Goal: Communication & Community: Answer question/provide support

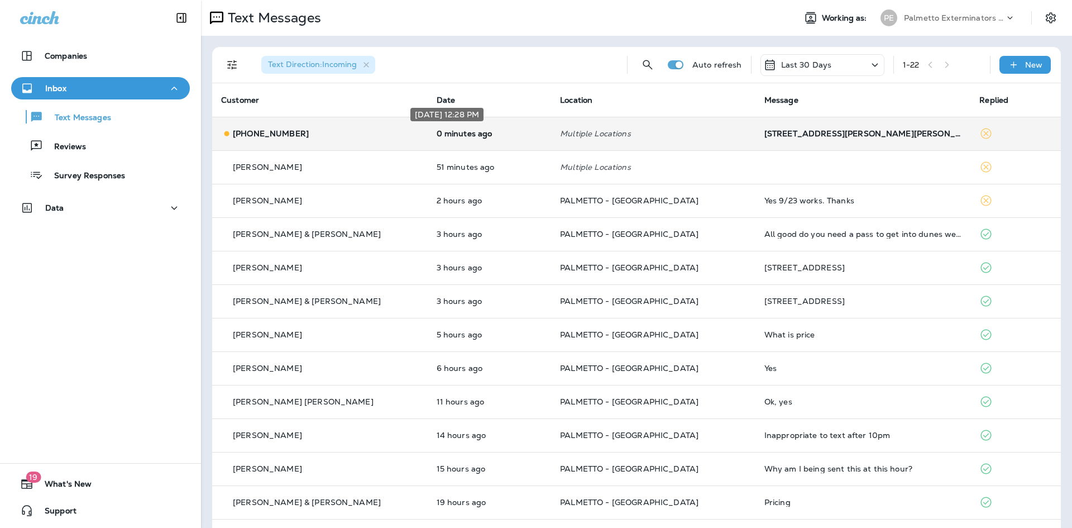
click at [437, 131] on p "0 minutes ago" at bounding box center [490, 133] width 106 height 9
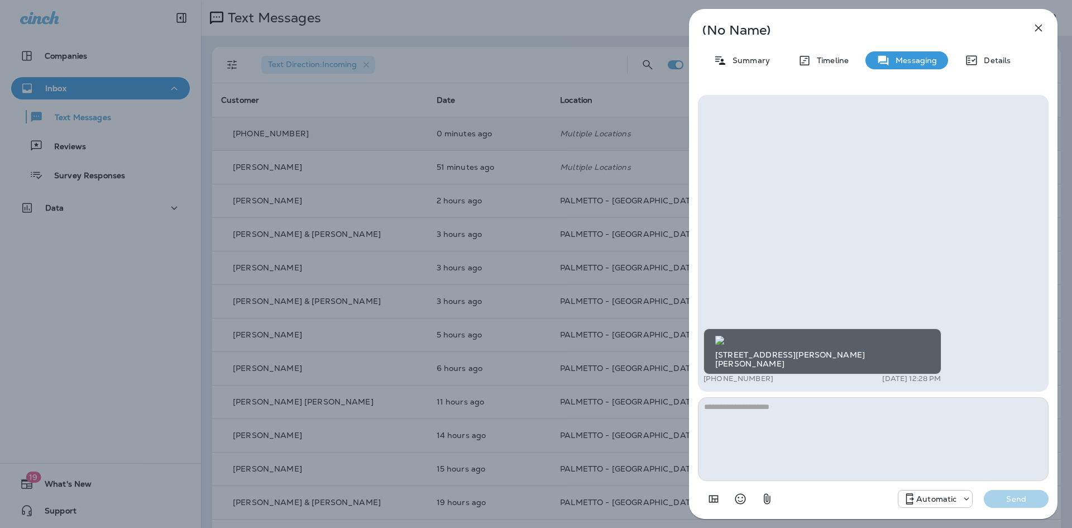
scroll to position [-103, 0]
click at [724, 336] on img at bounding box center [719, 340] width 9 height 9
click at [804, 417] on textarea at bounding box center [873, 439] width 351 height 84
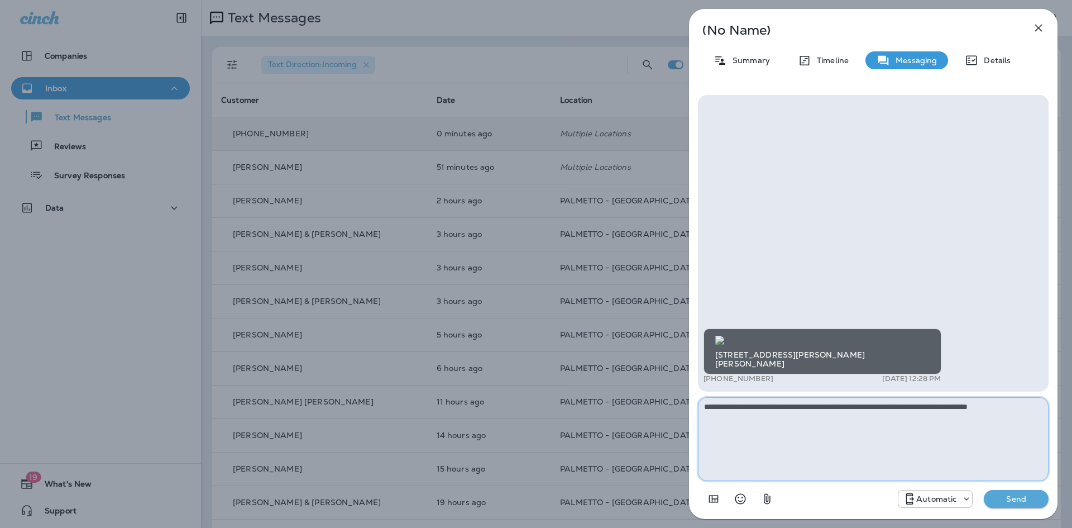
type textarea "**********"
click at [1014, 495] on p "Send" at bounding box center [1016, 499] width 47 height 10
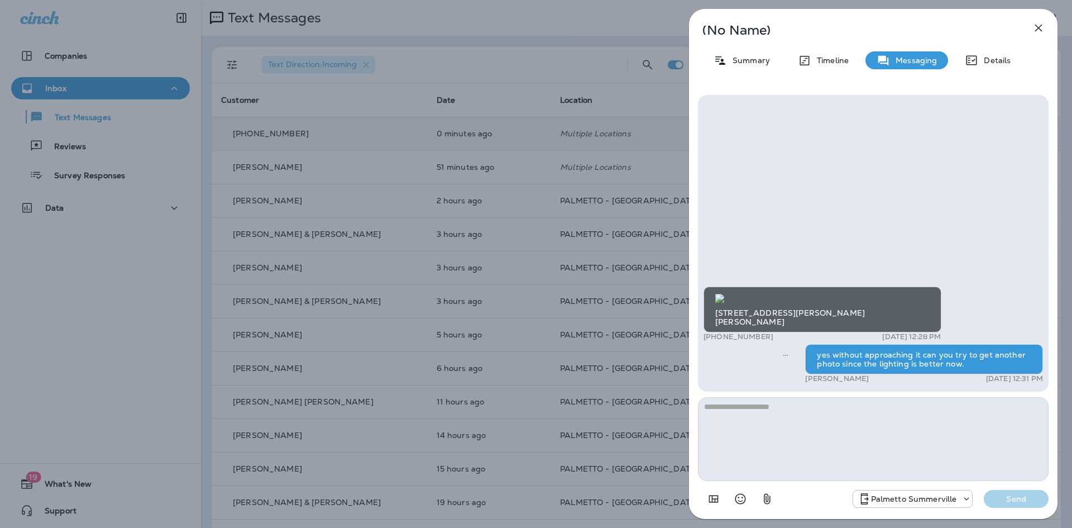
scroll to position [-256, 0]
click at [724, 303] on img at bounding box center [719, 298] width 9 height 9
click at [542, 299] on div "(No Name) Summary Timeline Messaging Details [STREET_ADDRESS][PERSON_NAME][PERS…" at bounding box center [536, 264] width 1072 height 528
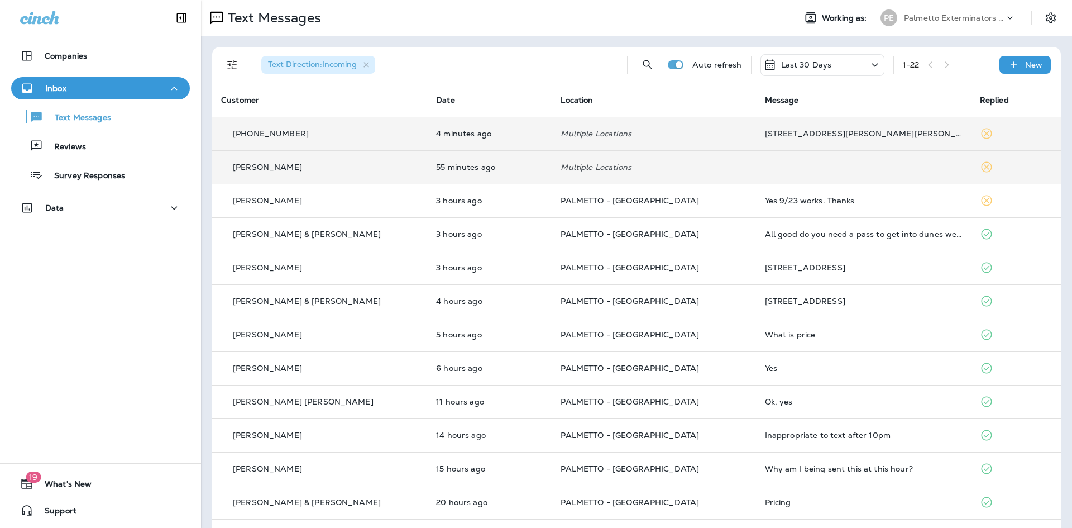
click at [322, 162] on div "[PERSON_NAME]" at bounding box center [319, 167] width 197 height 12
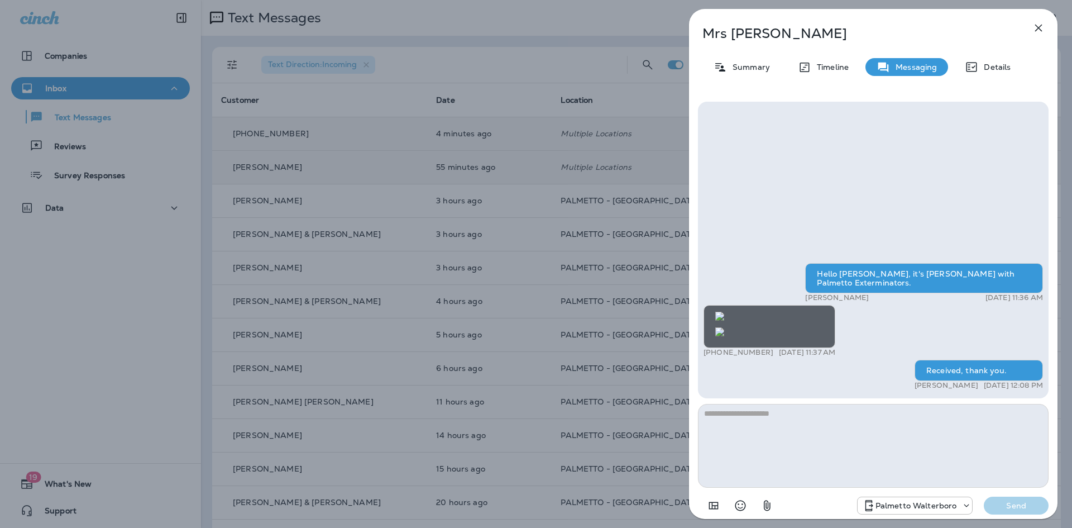
scroll to position [-112, 0]
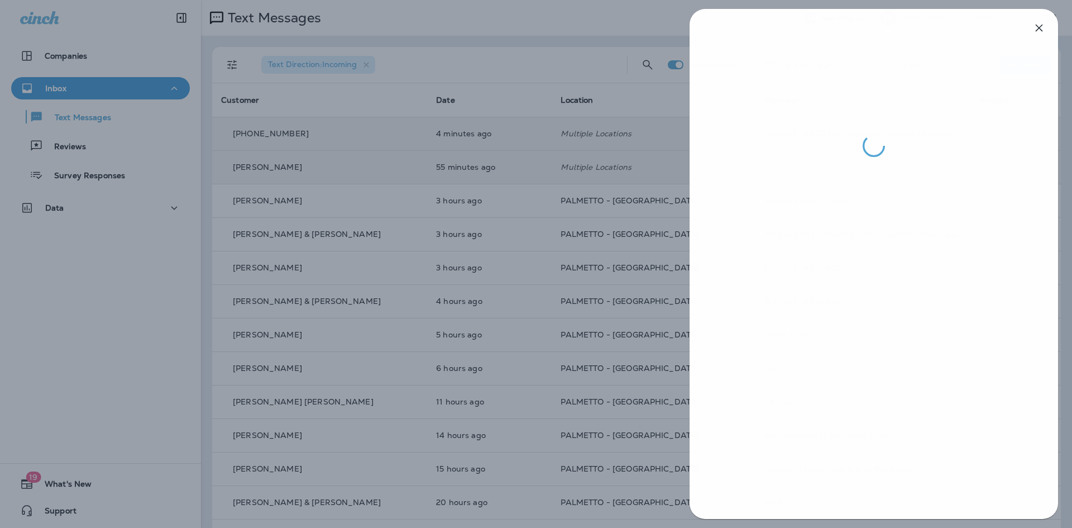
click at [486, 333] on div at bounding box center [537, 264] width 1072 height 528
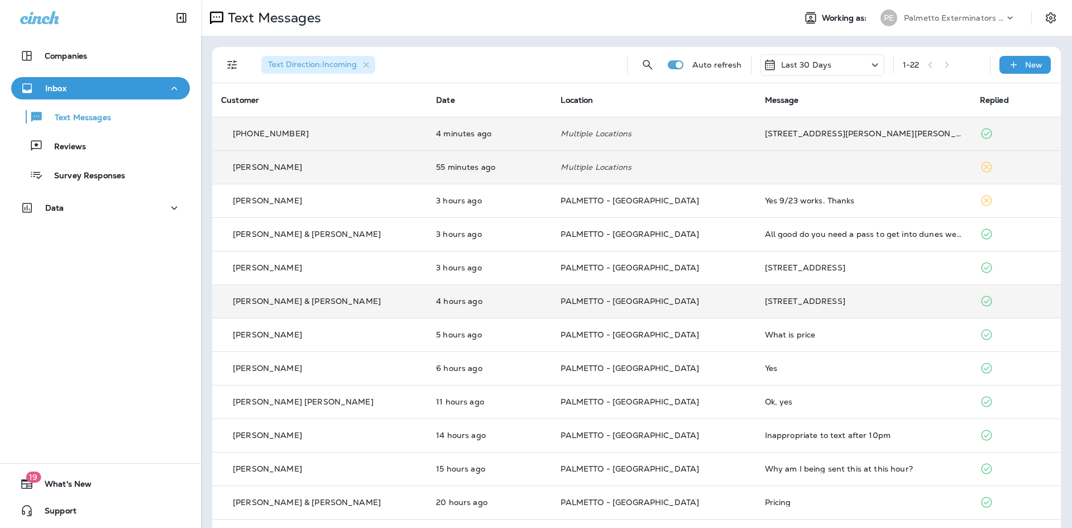
click at [331, 303] on div "[PERSON_NAME] & [PERSON_NAME]" at bounding box center [319, 301] width 197 height 12
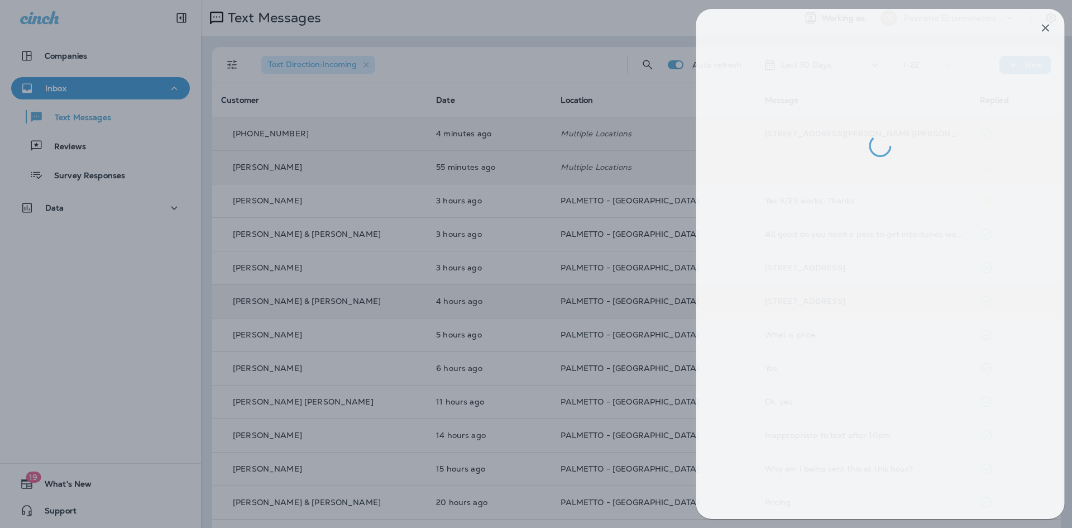
click at [393, 325] on div at bounding box center [543, 264] width 1072 height 528
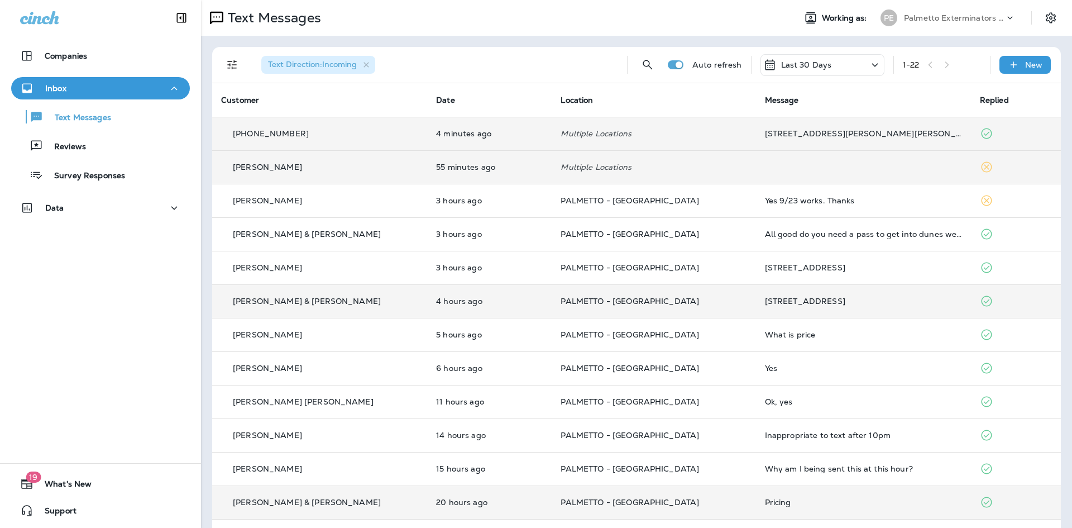
click at [351, 491] on td "[PERSON_NAME] & [PERSON_NAME]" at bounding box center [319, 502] width 215 height 34
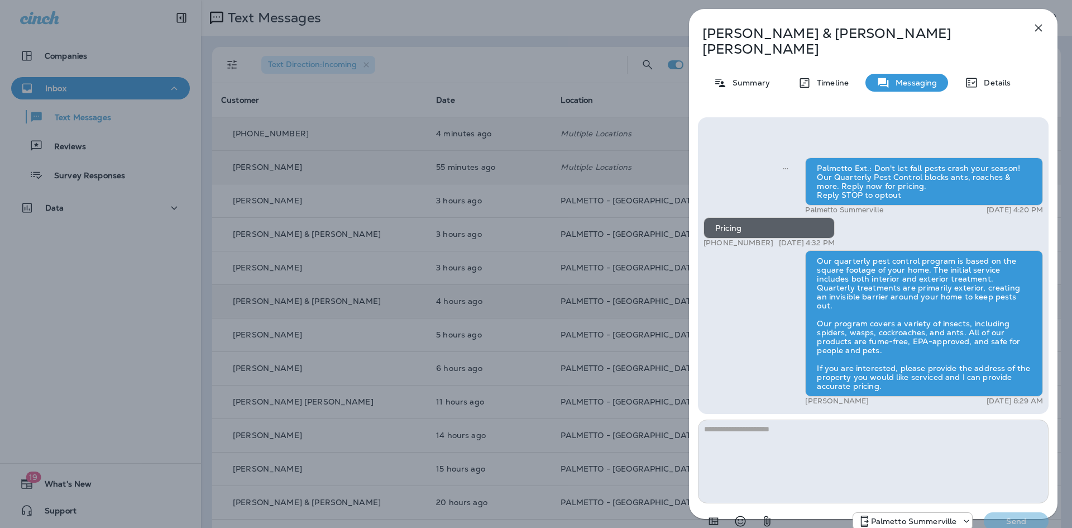
click at [370, 283] on div "[PERSON_NAME] & [PERSON_NAME] Summary Timeline Messaging Details Palmetto Ext.:…" at bounding box center [536, 264] width 1072 height 528
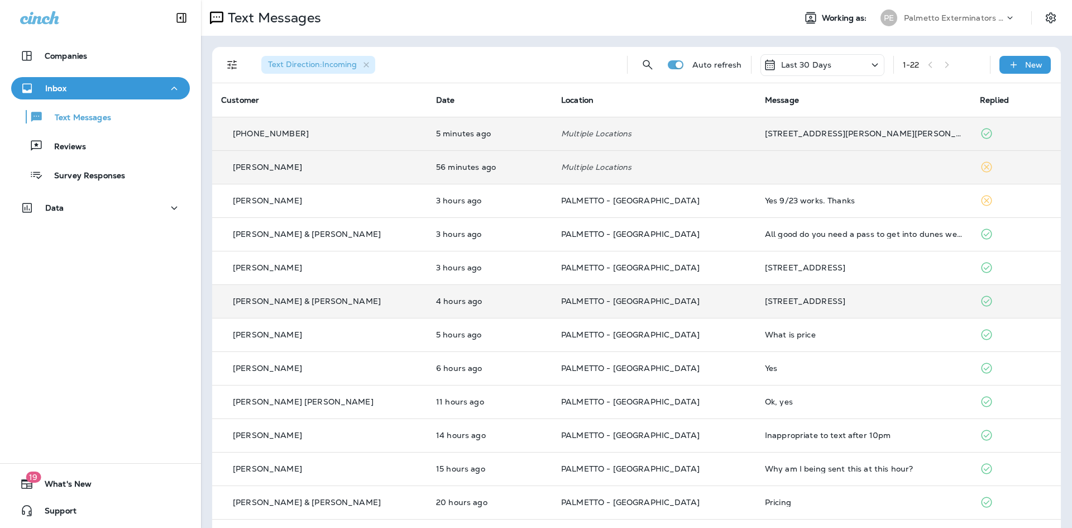
click at [398, 130] on td "[PHONE_NUMBER]" at bounding box center [319, 134] width 215 height 34
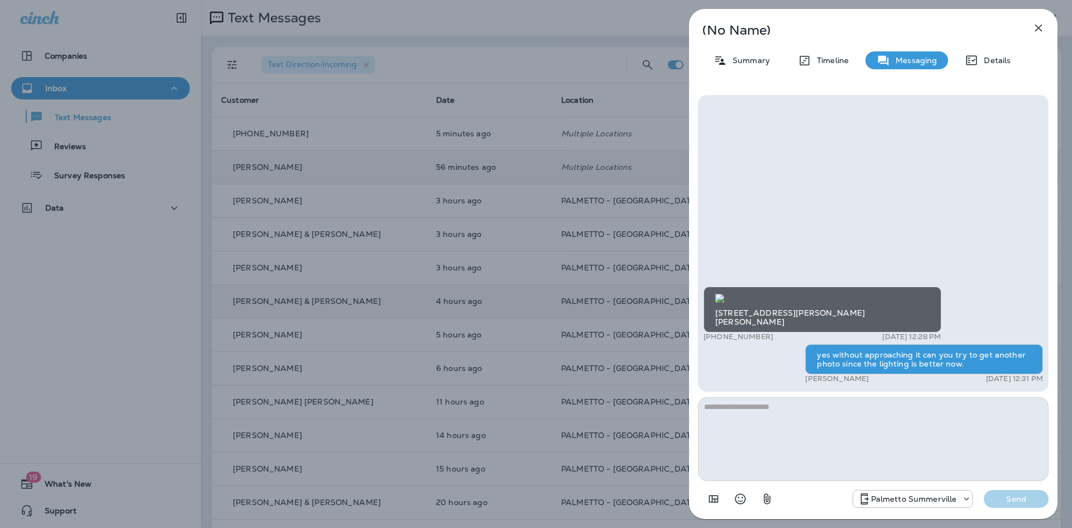
scroll to position [-168, 0]
click at [724, 303] on img at bounding box center [719, 298] width 9 height 9
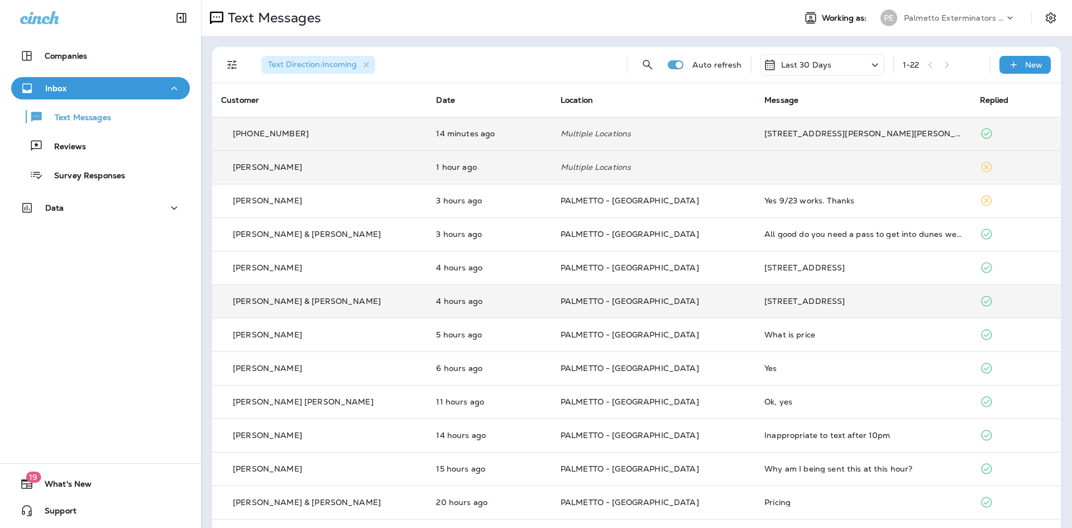
drag, startPoint x: 571, startPoint y: 326, endPoint x: 373, endPoint y: 145, distance: 268.0
click at [373, 145] on td "[PHONE_NUMBER]" at bounding box center [319, 134] width 215 height 34
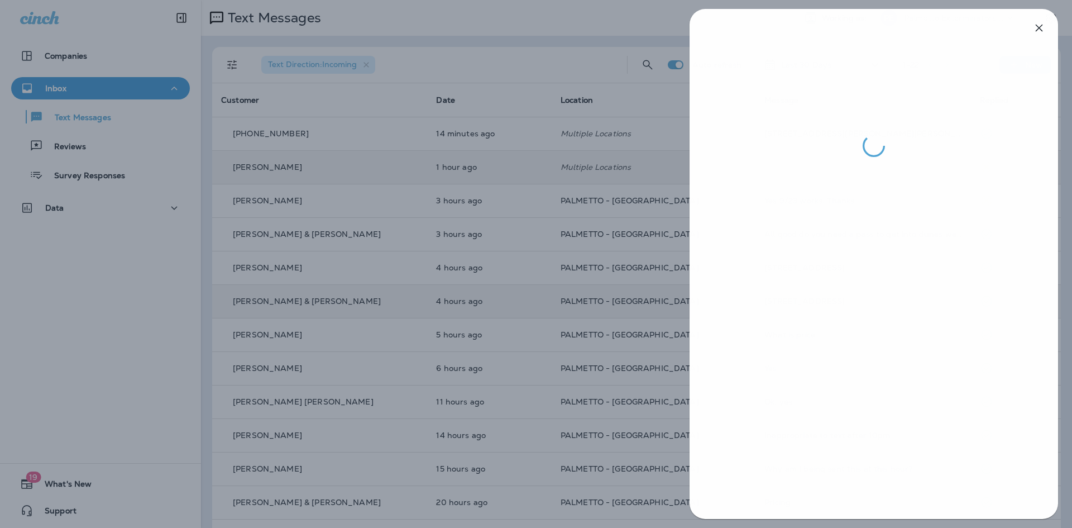
click at [425, 215] on div at bounding box center [537, 264] width 1072 height 528
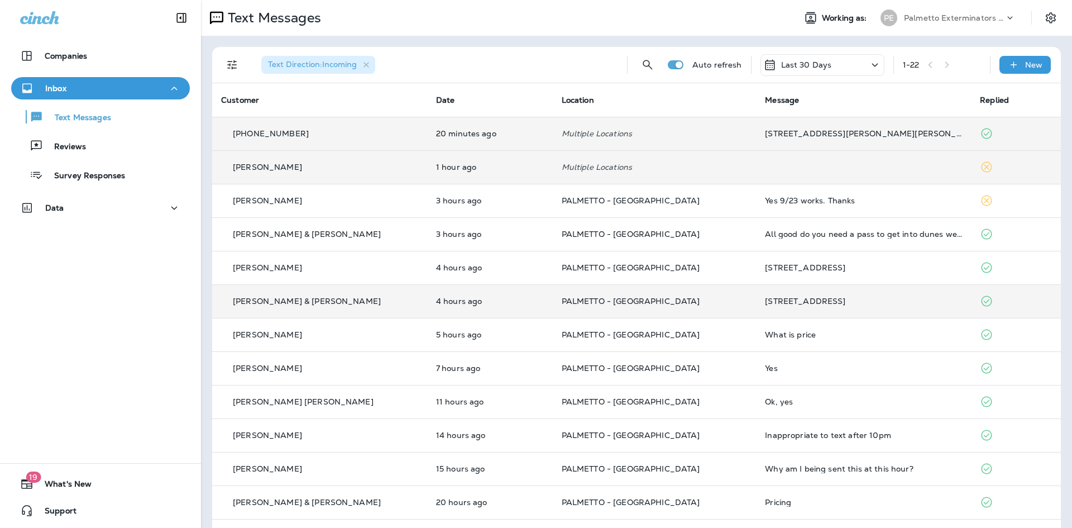
click at [362, 128] on div "[PHONE_NUMBER]" at bounding box center [319, 134] width 197 height 12
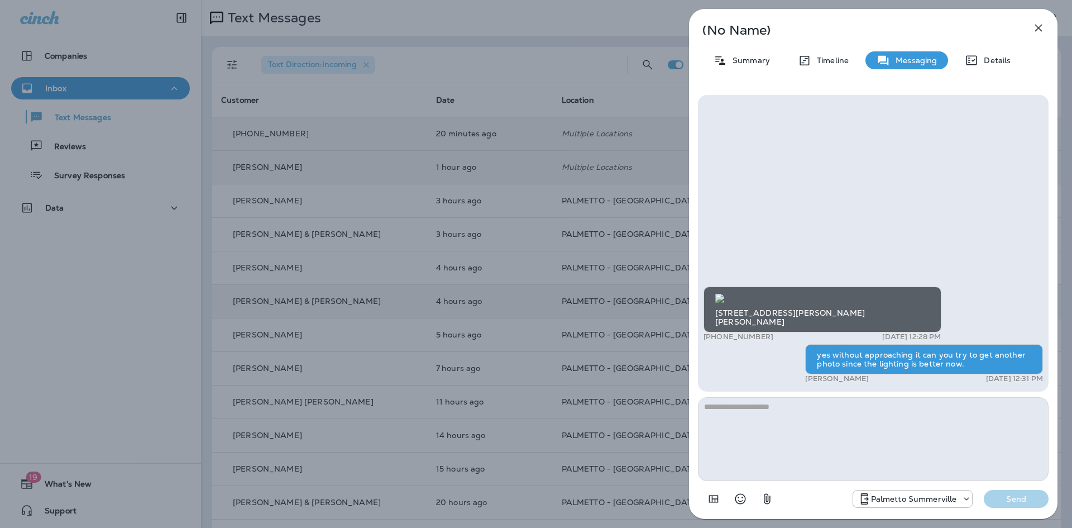
click at [216, 244] on div "(No Name) Summary Timeline Messaging Details [STREET_ADDRESS][PERSON_NAME][PERS…" at bounding box center [536, 264] width 1072 height 528
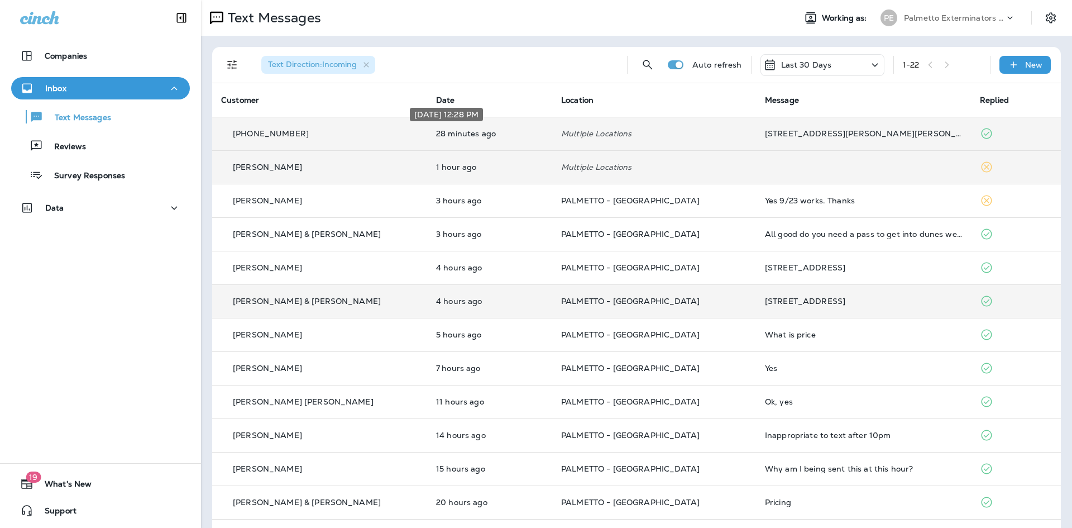
click at [436, 134] on p "28 minutes ago" at bounding box center [489, 133] width 107 height 9
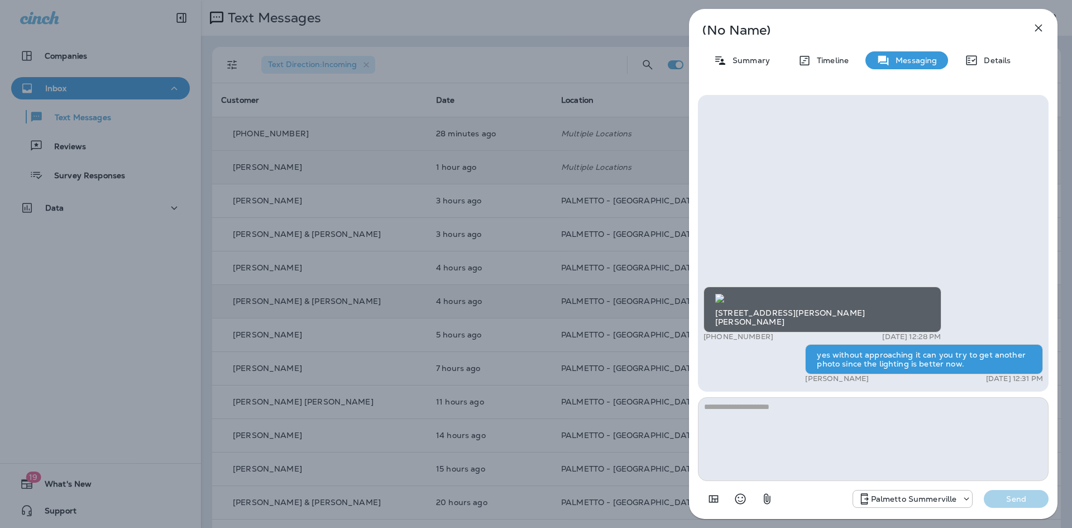
scroll to position [-112, 0]
click at [724, 303] on img at bounding box center [719, 298] width 9 height 9
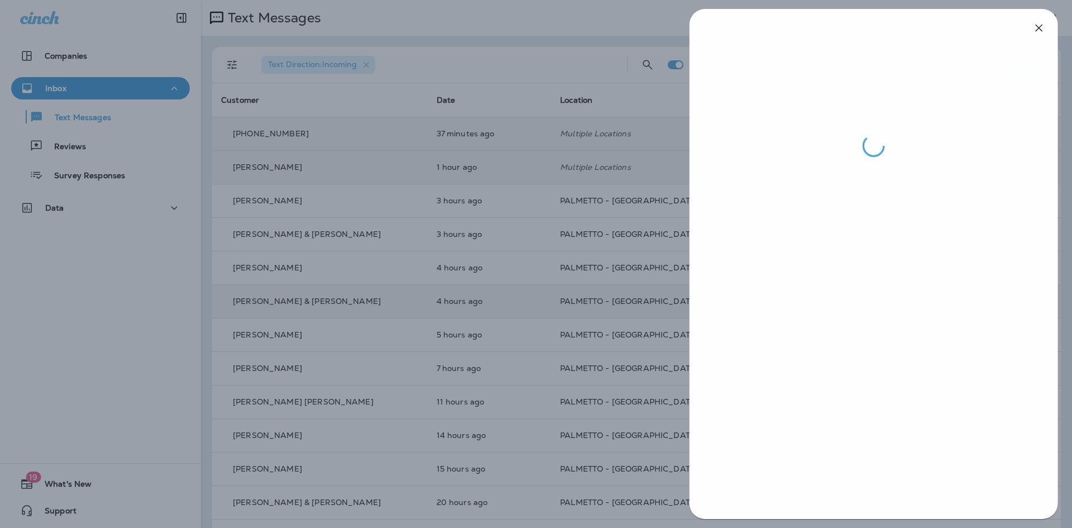
click at [452, 252] on div at bounding box center [537, 264] width 1072 height 528
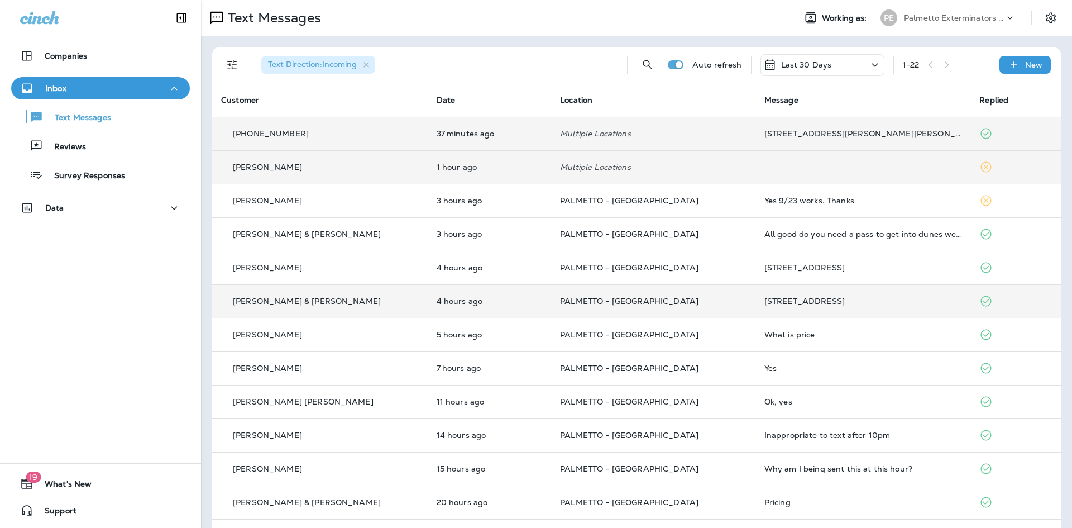
click at [756, 131] on td "[STREET_ADDRESS][PERSON_NAME][PERSON_NAME]" at bounding box center [864, 134] width 216 height 34
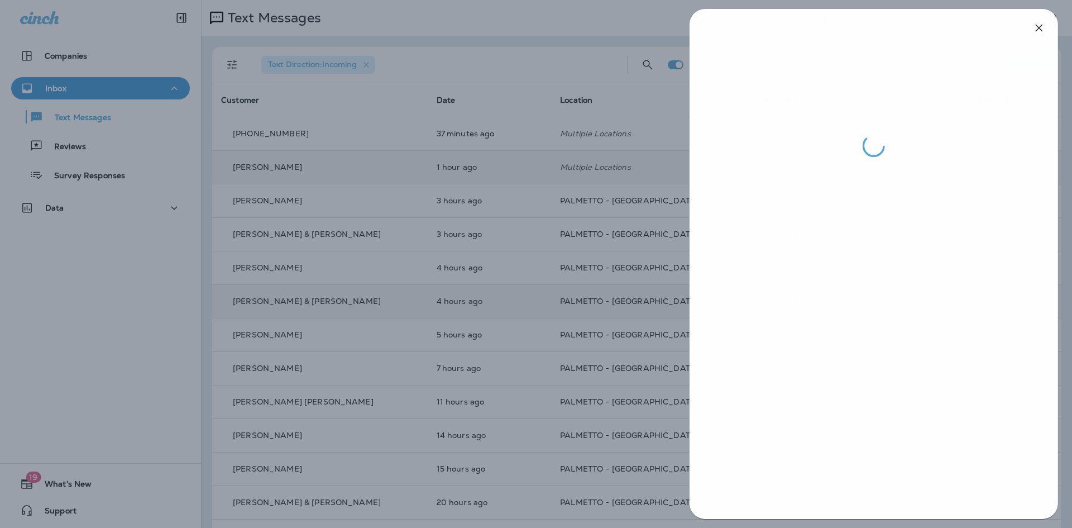
drag, startPoint x: 216, startPoint y: 158, endPoint x: 231, endPoint y: 190, distance: 35.7
click at [216, 164] on div at bounding box center [537, 264] width 1072 height 528
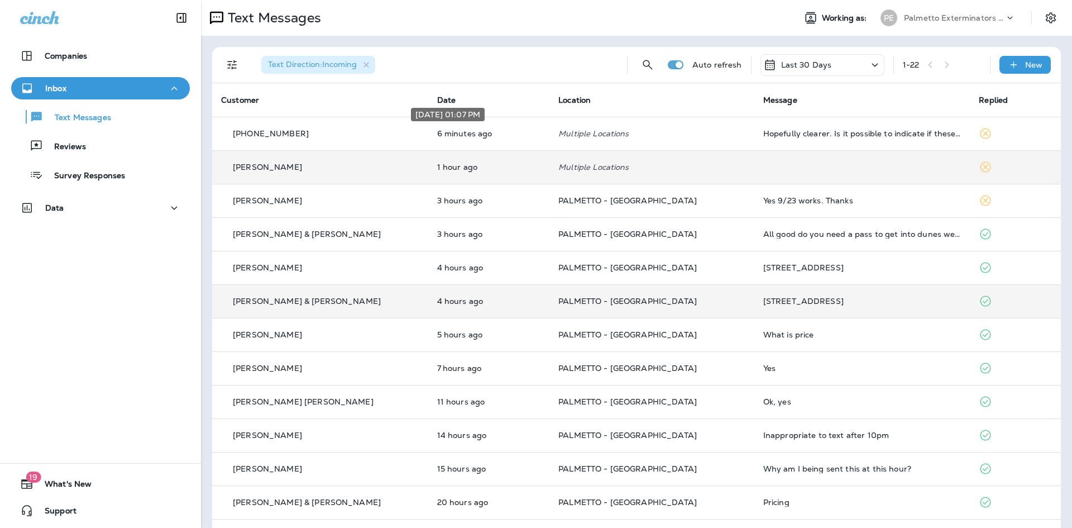
click at [438, 136] on p "6 minutes ago" at bounding box center [488, 133] width 103 height 9
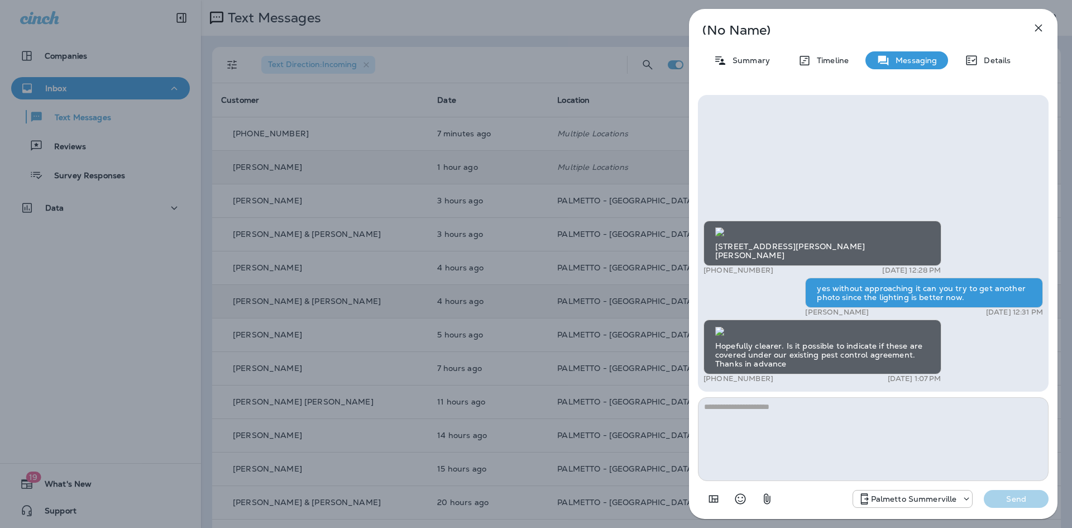
scroll to position [1, 0]
click at [724, 327] on img at bounding box center [719, 331] width 9 height 9
click at [779, 427] on textarea at bounding box center [873, 439] width 351 height 84
type textarea "*"
click at [777, 407] on textarea "**********" at bounding box center [873, 439] width 351 height 84
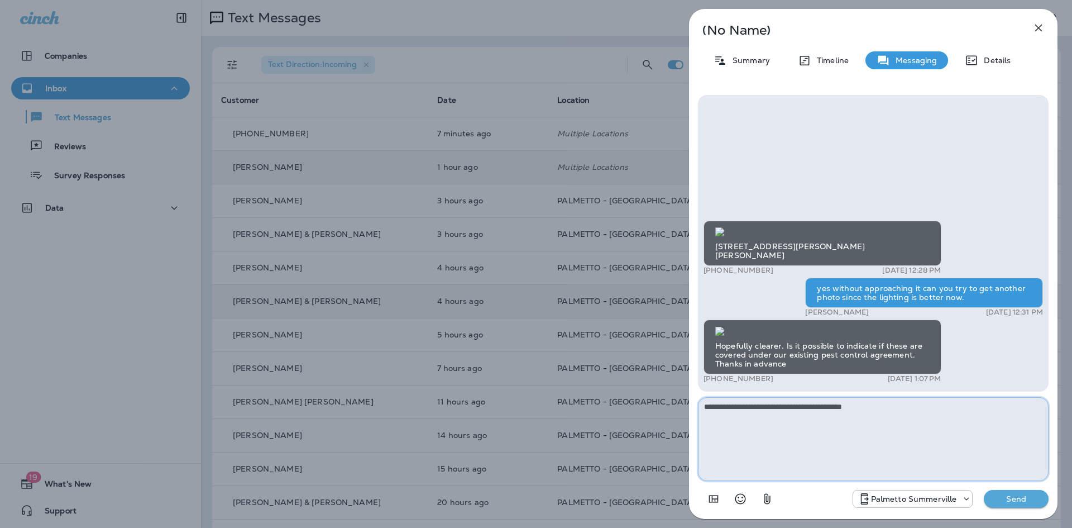
click at [949, 413] on textarea "**********" at bounding box center [873, 439] width 351 height 84
click at [956, 407] on textarea "**********" at bounding box center [873, 439] width 351 height 84
drag, startPoint x: 874, startPoint y: 409, endPoint x: 880, endPoint y: 409, distance: 6.2
click at [874, 409] on textarea "**********" at bounding box center [873, 439] width 351 height 84
click at [1048, 405] on textarea "**********" at bounding box center [873, 439] width 351 height 84
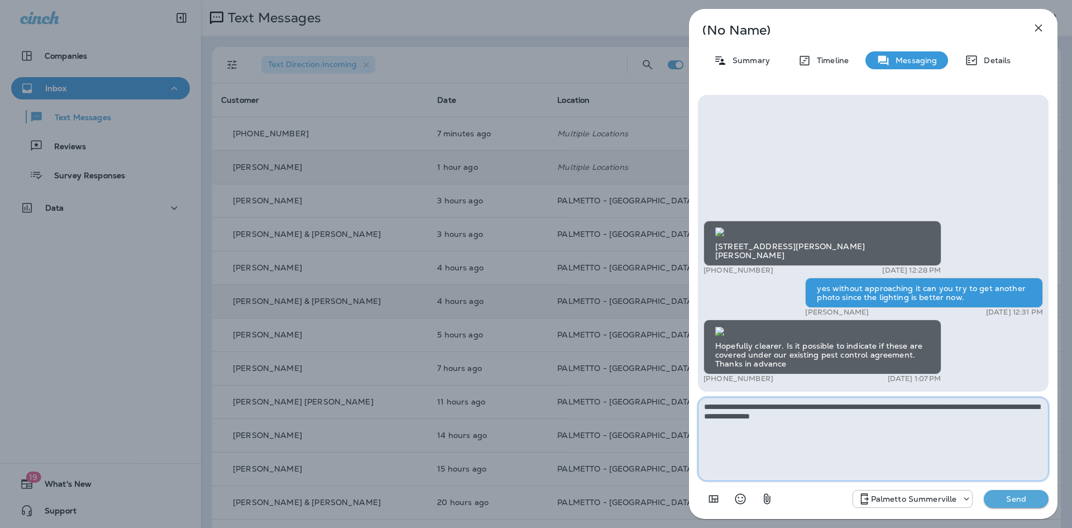
type textarea "**********"
click at [1015, 498] on p "Send" at bounding box center [1016, 499] width 47 height 10
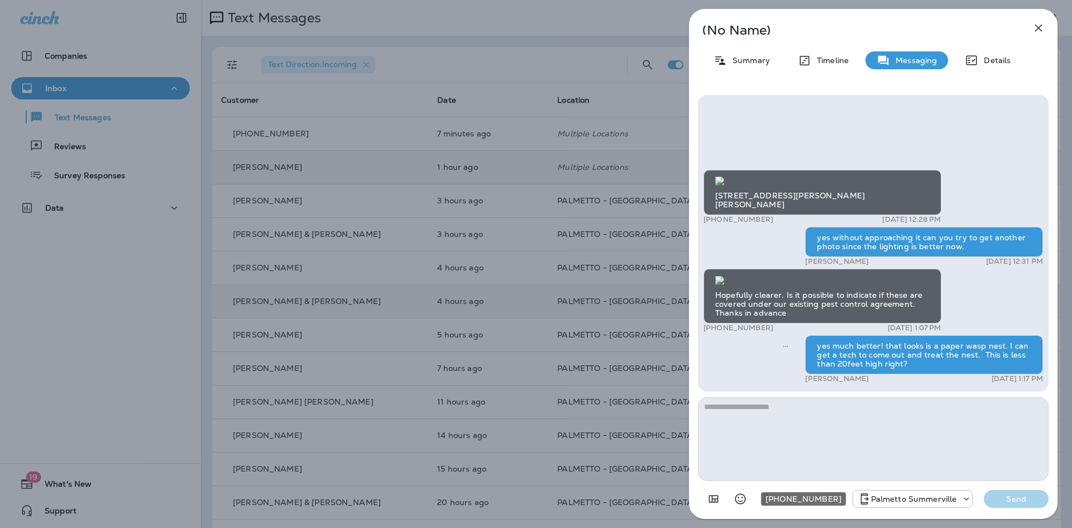
click at [926, 503] on p "Palmetto Summerville" at bounding box center [914, 498] width 86 height 9
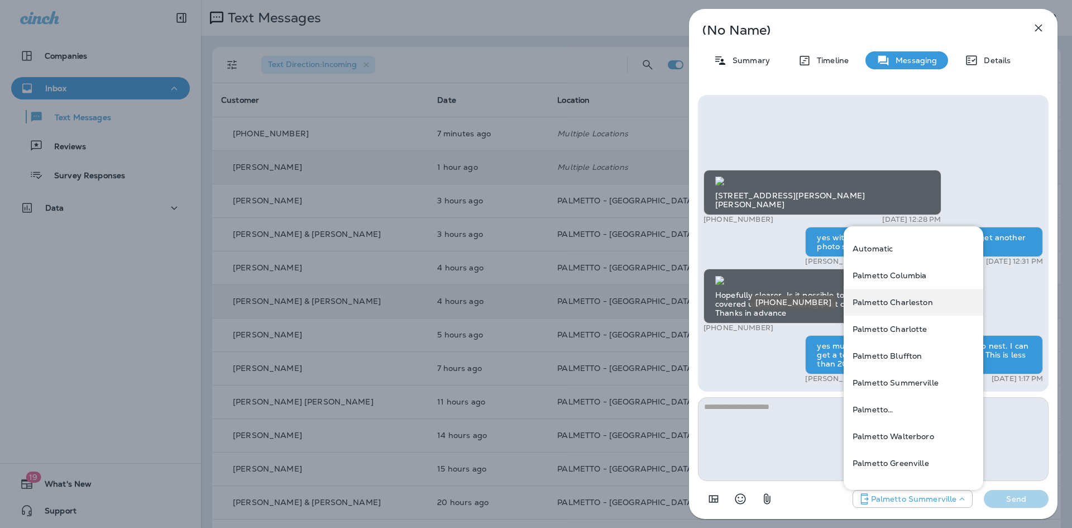
click at [911, 302] on p "Palmetto Charleston" at bounding box center [893, 302] width 80 height 9
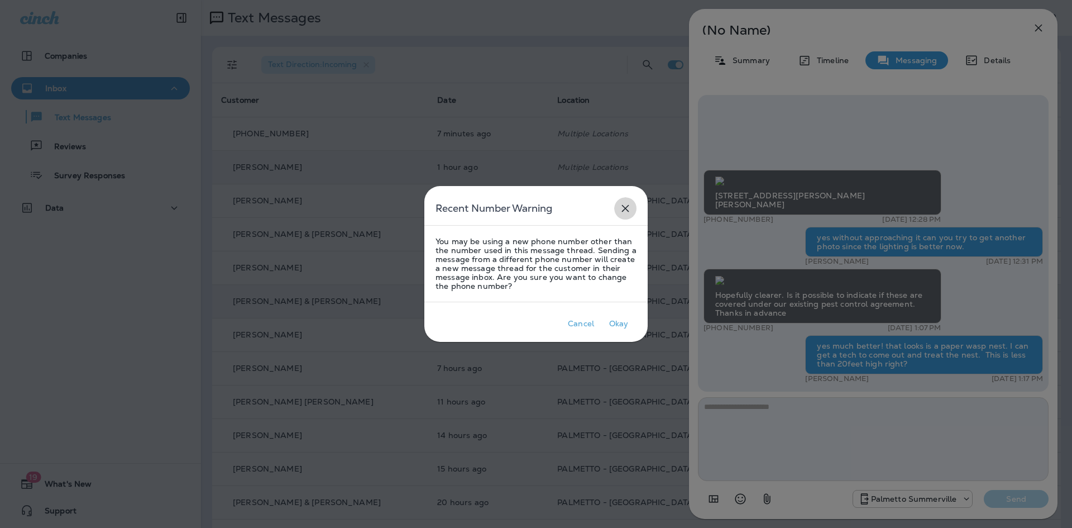
click at [627, 206] on icon "close" at bounding box center [625, 208] width 7 height 7
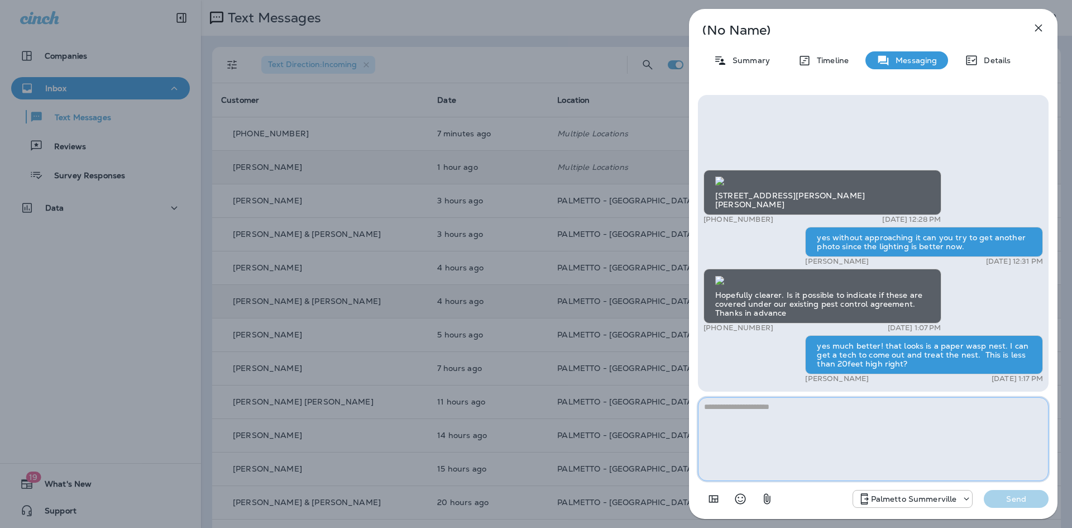
click at [822, 412] on textarea at bounding box center [873, 439] width 351 height 84
type textarea "*"
type textarea "**********"
click at [1002, 498] on p "Send" at bounding box center [1016, 499] width 47 height 10
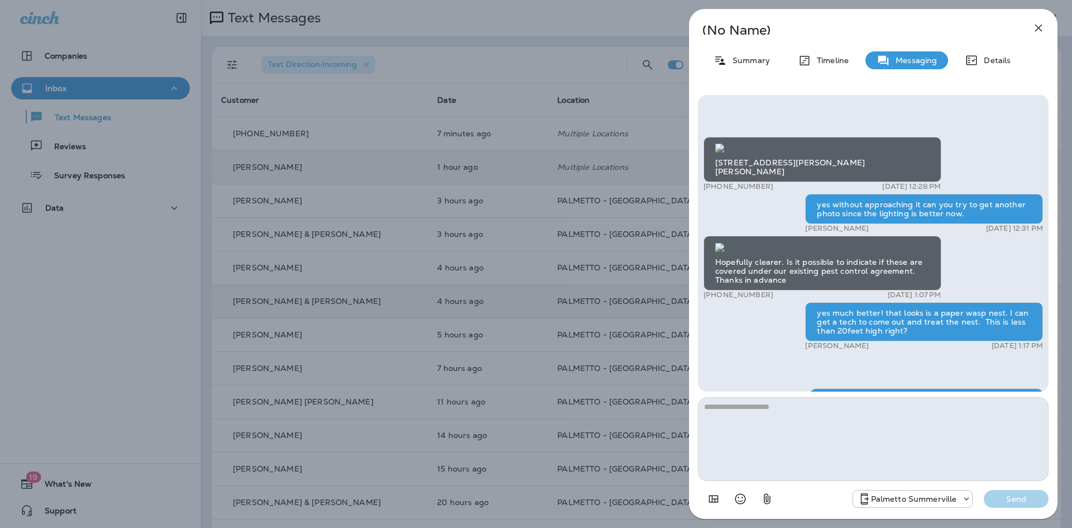
scroll to position [-32, 0]
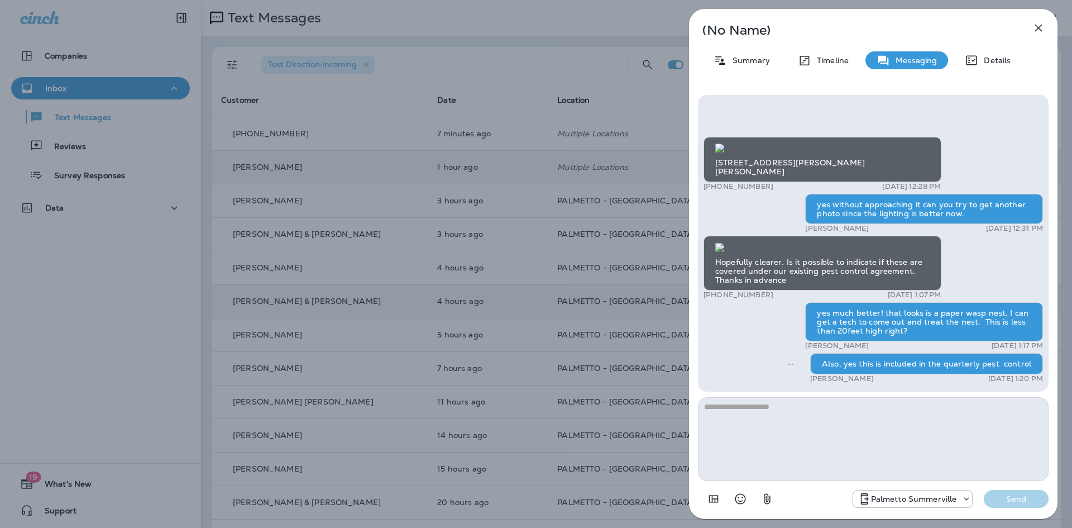
drag, startPoint x: 429, startPoint y: 328, endPoint x: 417, endPoint y: 306, distance: 26.0
click at [428, 327] on div "(No Name) Summary Timeline Messaging Details [STREET_ADDRESS][PERSON_NAME][PERS…" at bounding box center [536, 264] width 1072 height 528
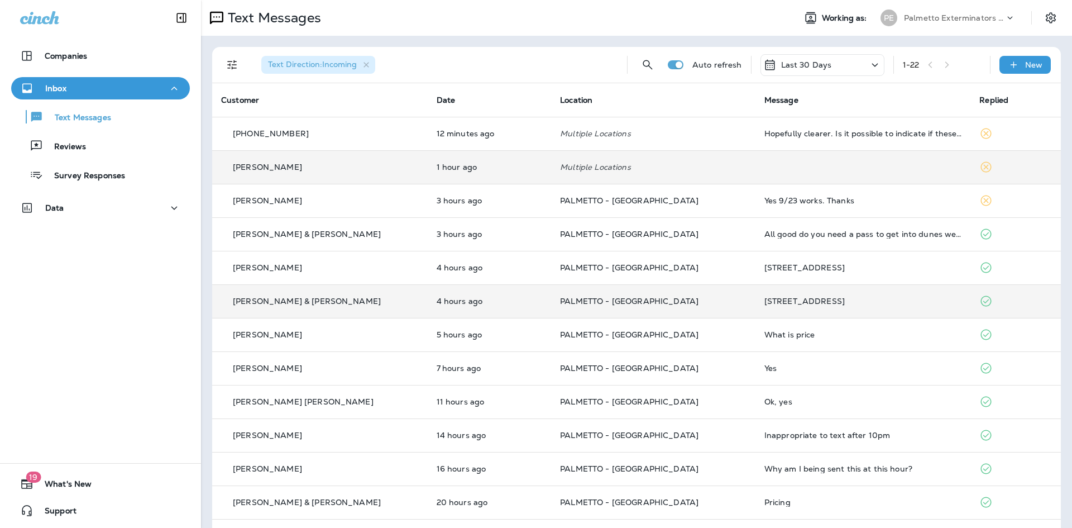
click at [428, 177] on td "1 hour ago" at bounding box center [490, 167] width 124 height 34
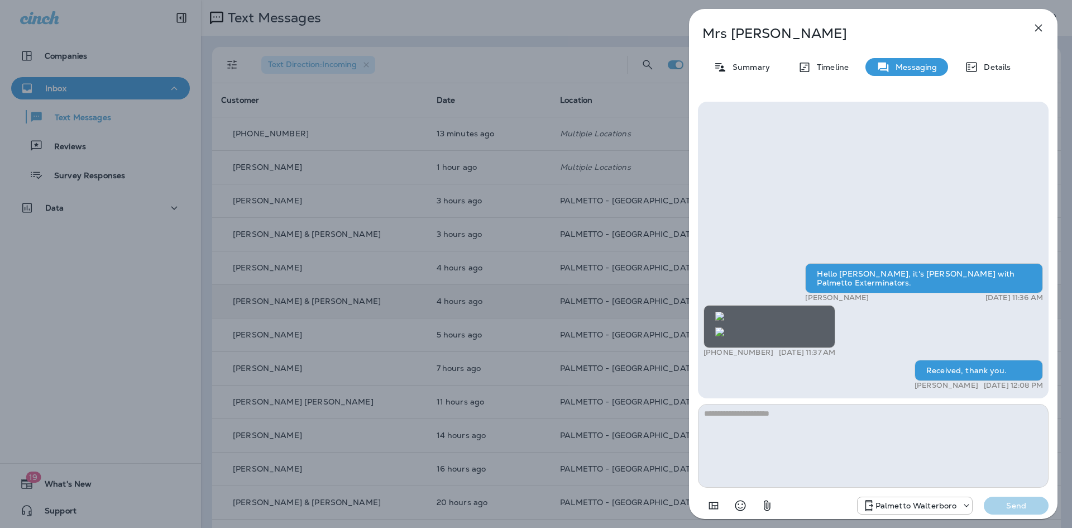
scroll to position [-279, 0]
click at [487, 237] on div "[PERSON_NAME] Summary Timeline Messaging Details Hello [PERSON_NAME], it's [PER…" at bounding box center [536, 264] width 1072 height 528
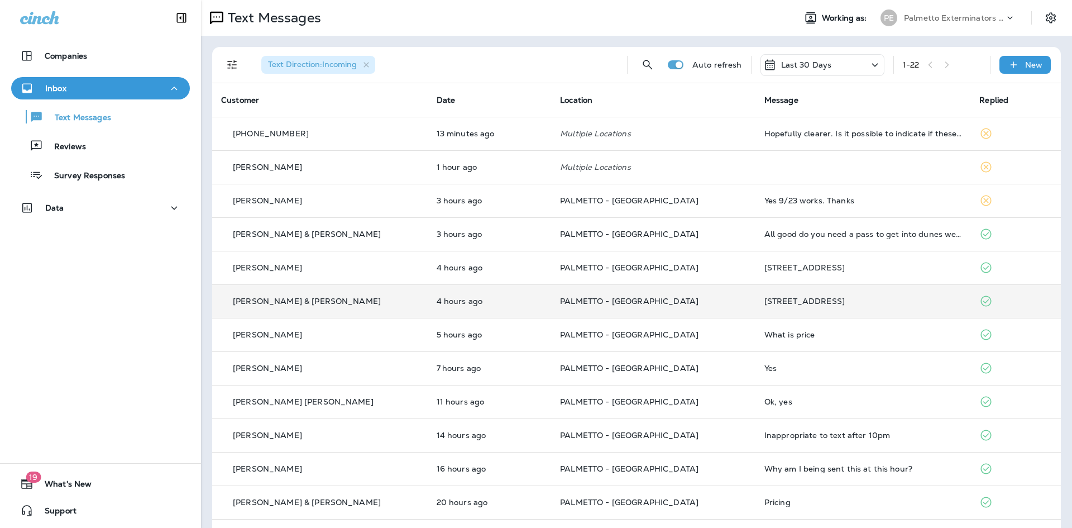
click at [428, 289] on td "4 hours ago" at bounding box center [490, 301] width 124 height 34
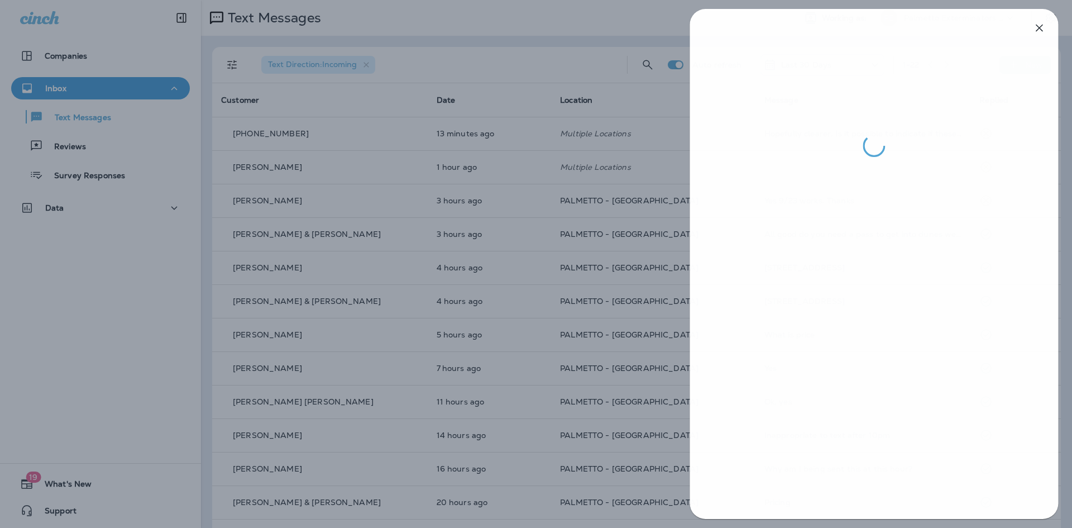
click at [621, 294] on div at bounding box center [537, 264] width 1072 height 528
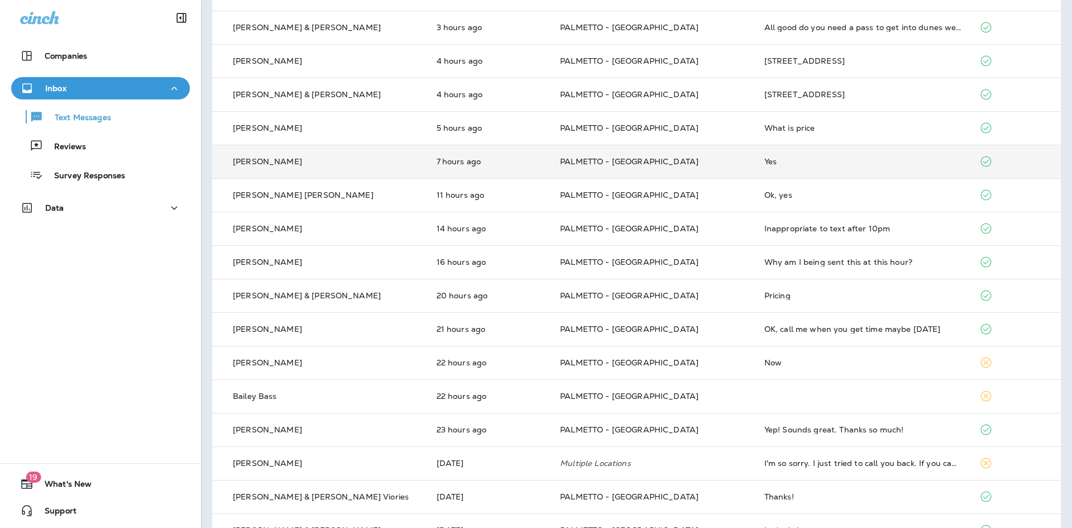
scroll to position [223, 0]
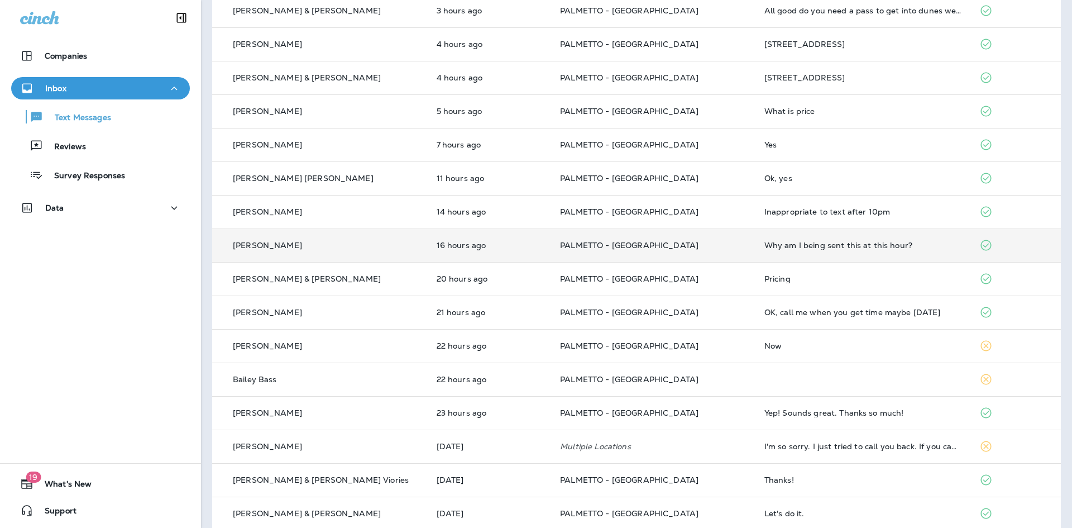
click at [357, 234] on td "[PERSON_NAME]" at bounding box center [320, 245] width 216 height 34
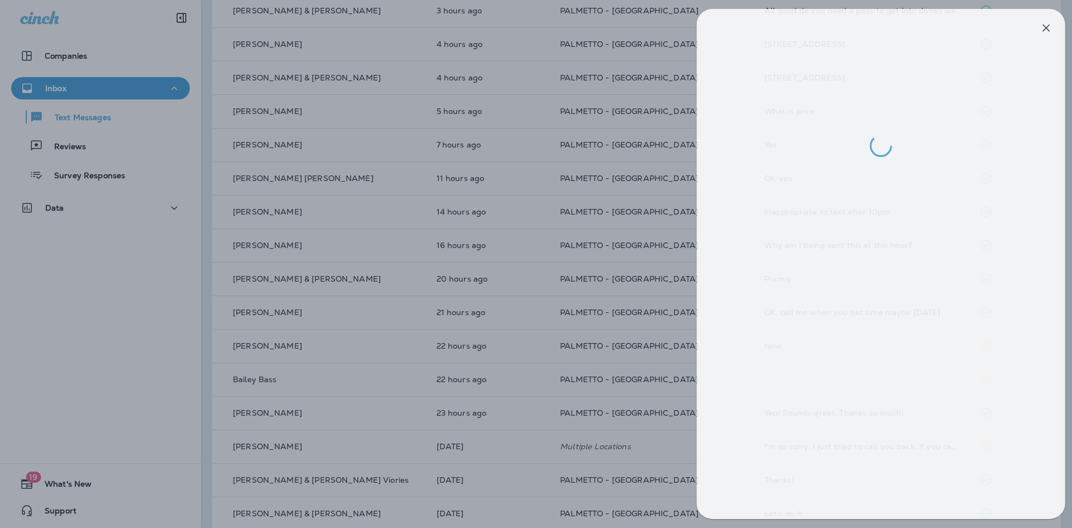
click at [608, 262] on div at bounding box center [544, 264] width 1072 height 528
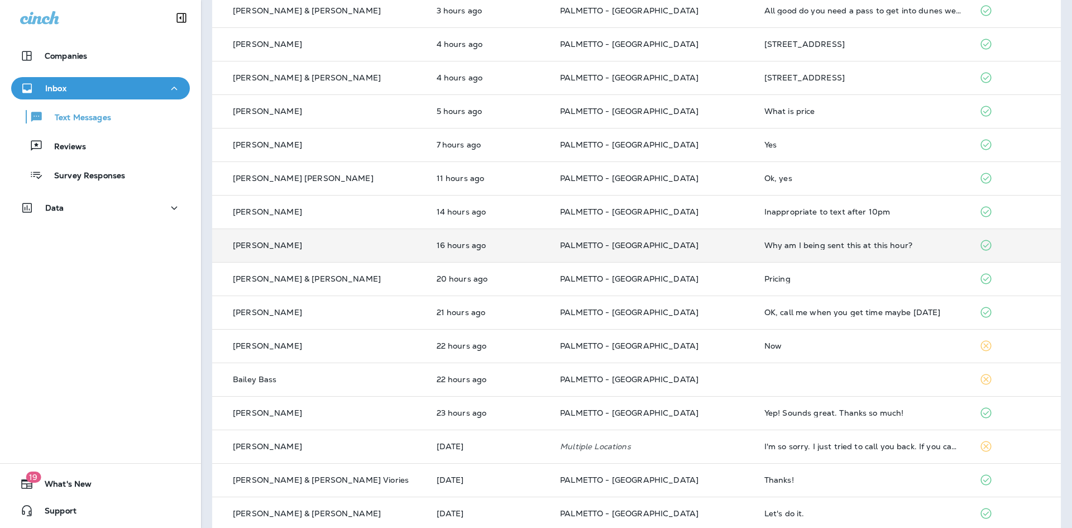
click at [496, 252] on td "16 hours ago" at bounding box center [490, 245] width 124 height 34
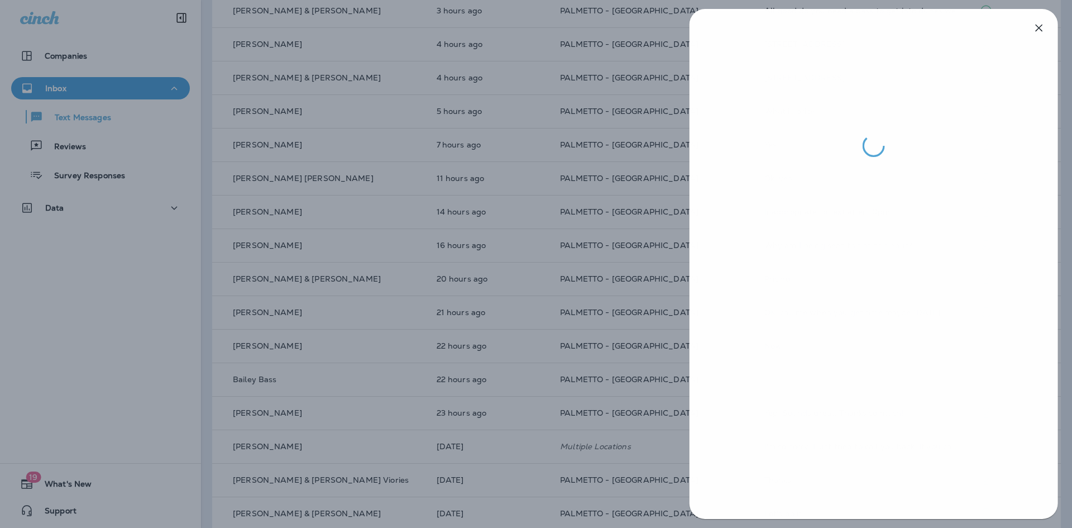
click at [496, 255] on div at bounding box center [537, 264] width 1072 height 528
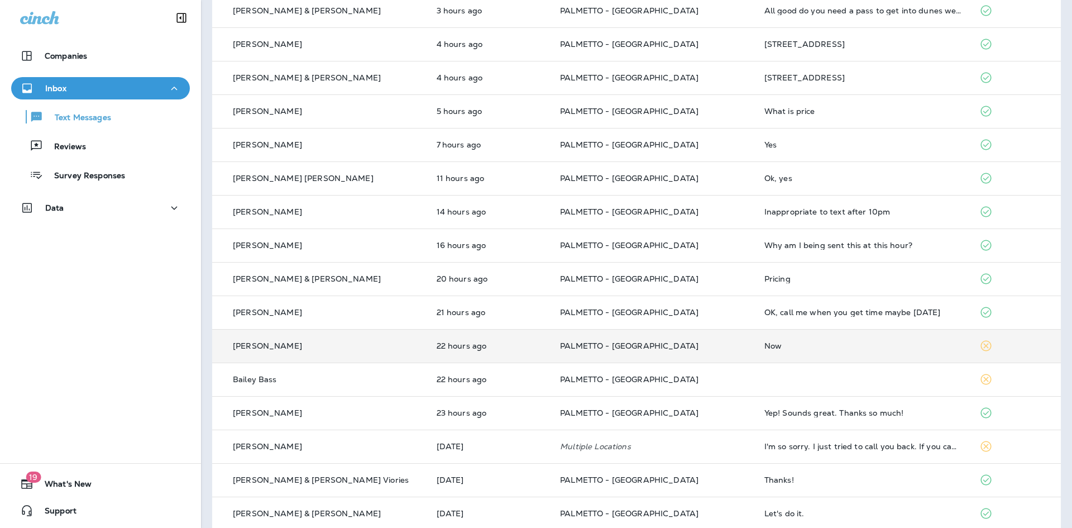
click at [530, 347] on td "22 hours ago" at bounding box center [490, 346] width 124 height 34
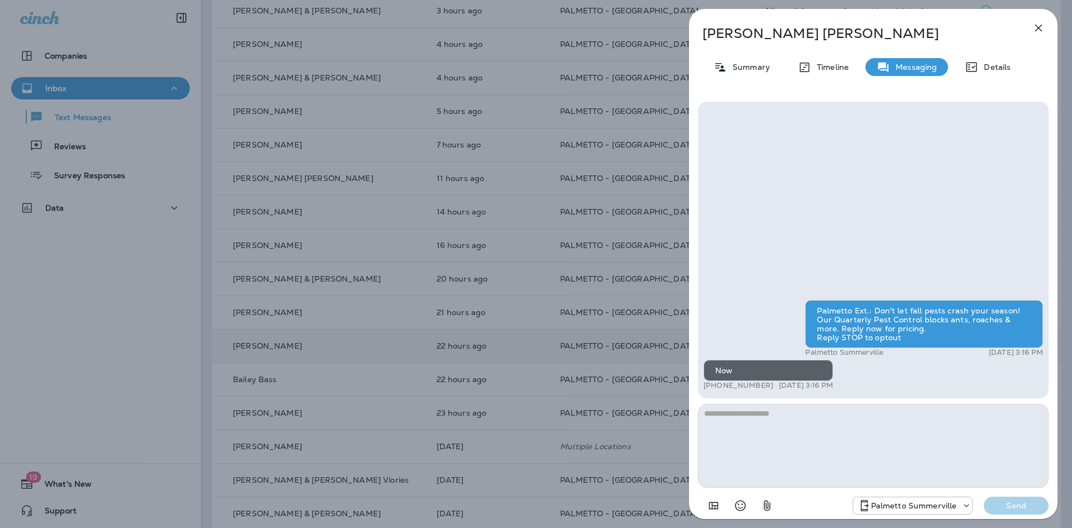
click at [530, 347] on div "[PERSON_NAME] Summary Timeline Messaging Details Palmetto Ext.: Don't let fall …" at bounding box center [536, 264] width 1072 height 528
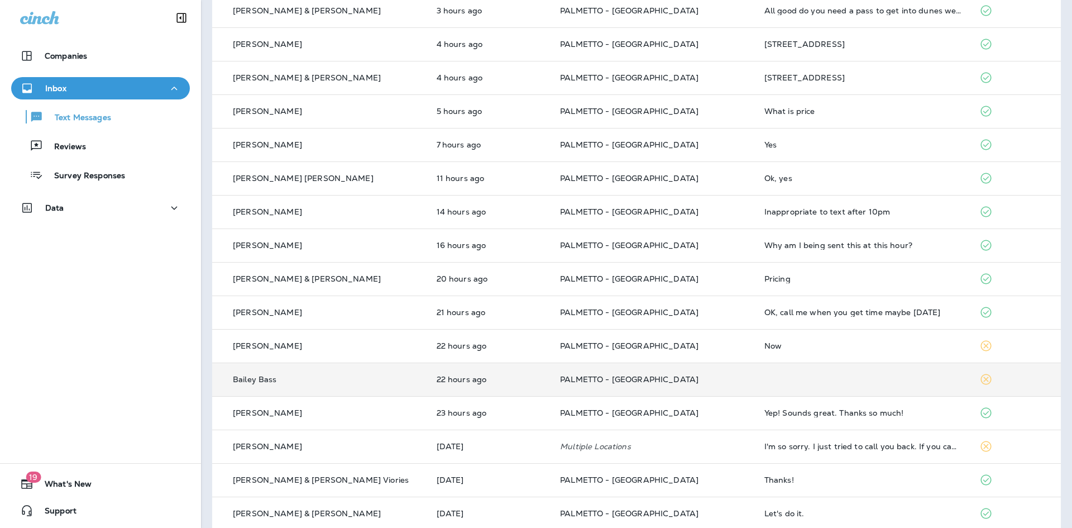
click at [528, 376] on td "22 hours ago" at bounding box center [490, 379] width 124 height 34
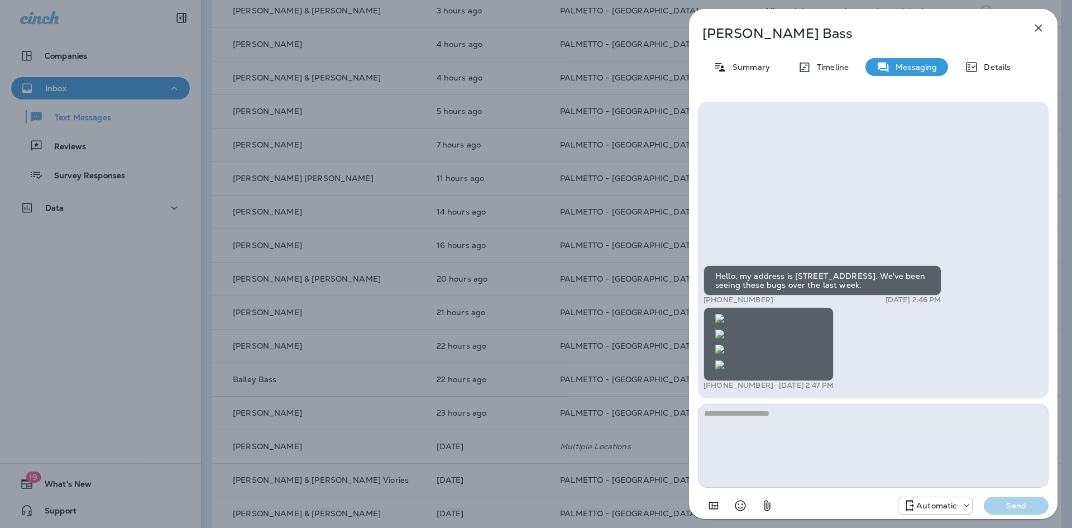
scroll to position [-944, 0]
click at [495, 342] on div "Bailey Bass Summary Timeline Messaging Details Hello, my address is [STREET_ADD…" at bounding box center [536, 264] width 1072 height 528
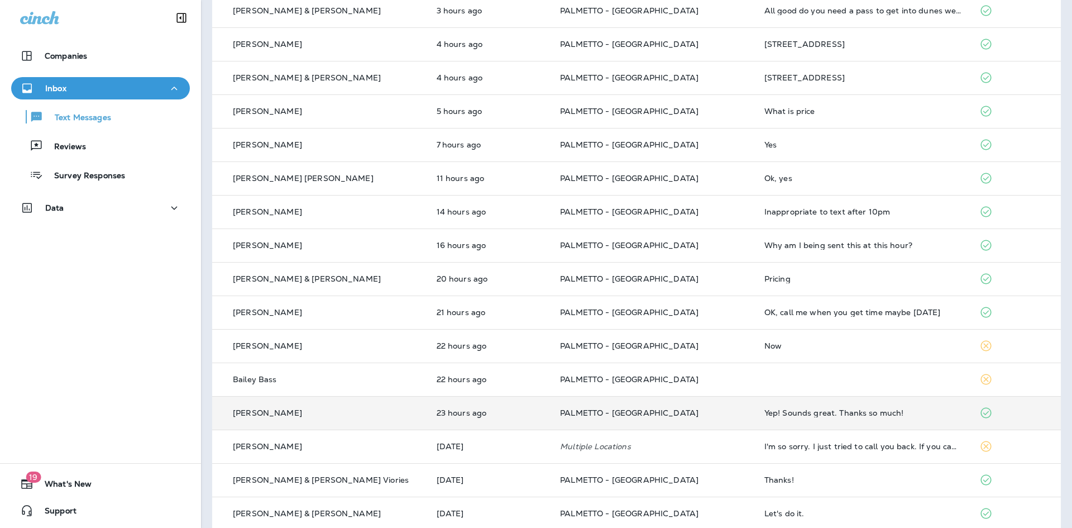
scroll to position [279, 0]
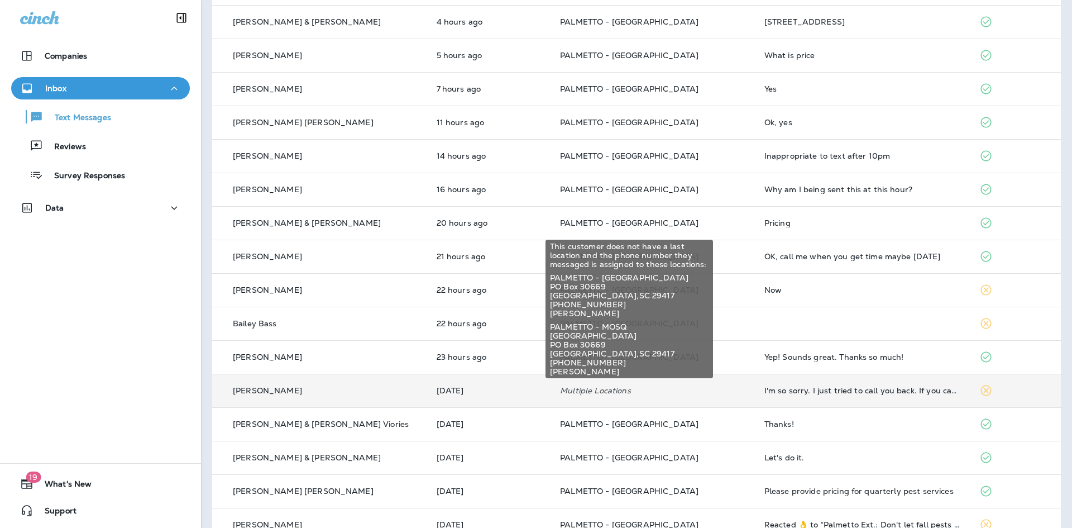
click at [560, 394] on p "Multiple Locations" at bounding box center [653, 390] width 187 height 9
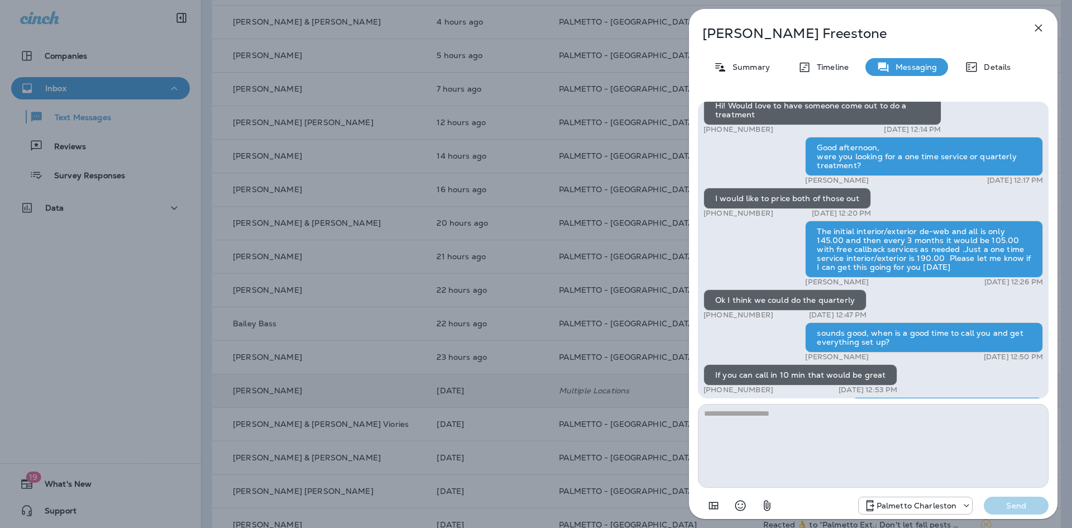
scroll to position [-92, 0]
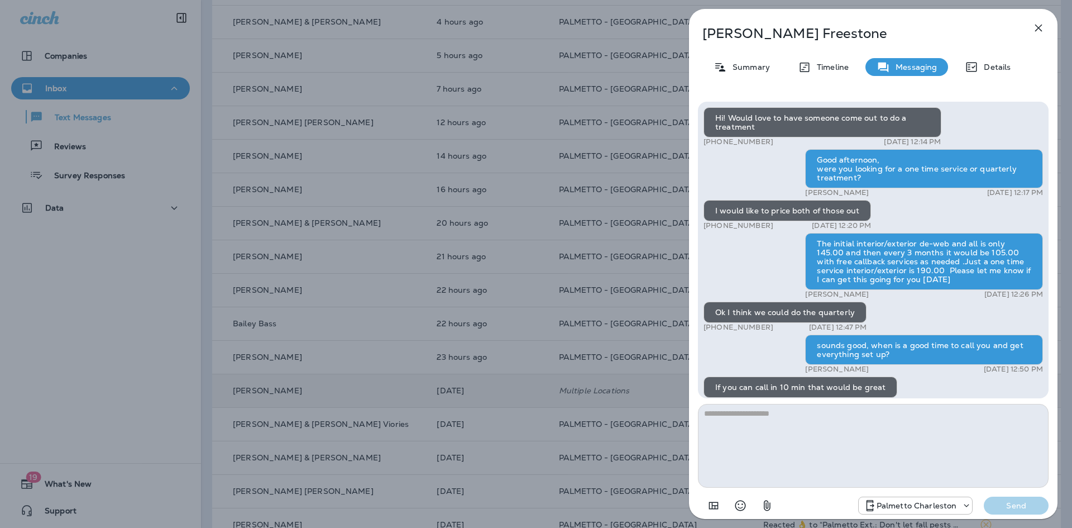
click at [560, 349] on div "[PERSON_NAME] Summary Timeline Messaging Details Hi! Would love to have someone…" at bounding box center [536, 264] width 1072 height 528
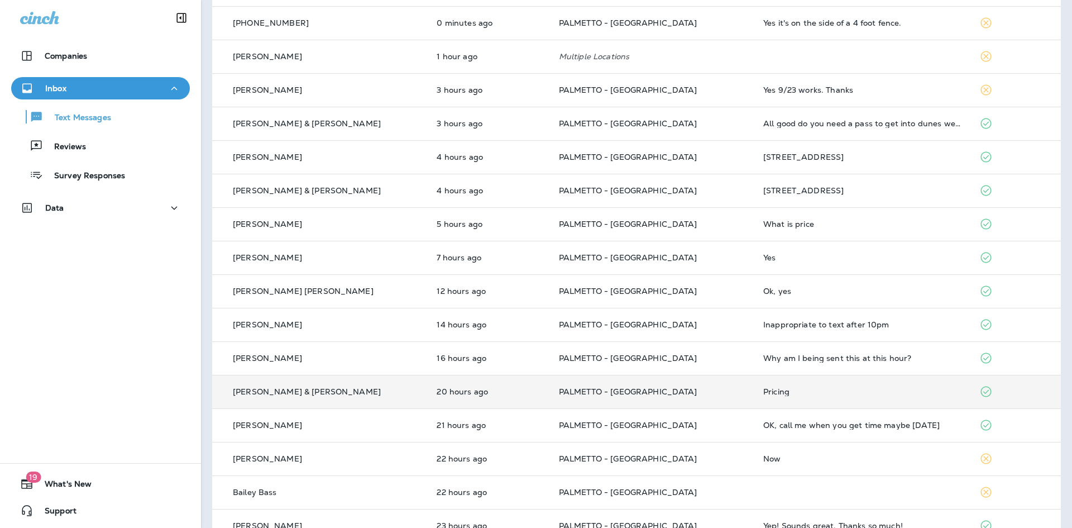
scroll to position [112, 0]
click at [364, 391] on div "[PERSON_NAME] & [PERSON_NAME]" at bounding box center [320, 391] width 198 height 12
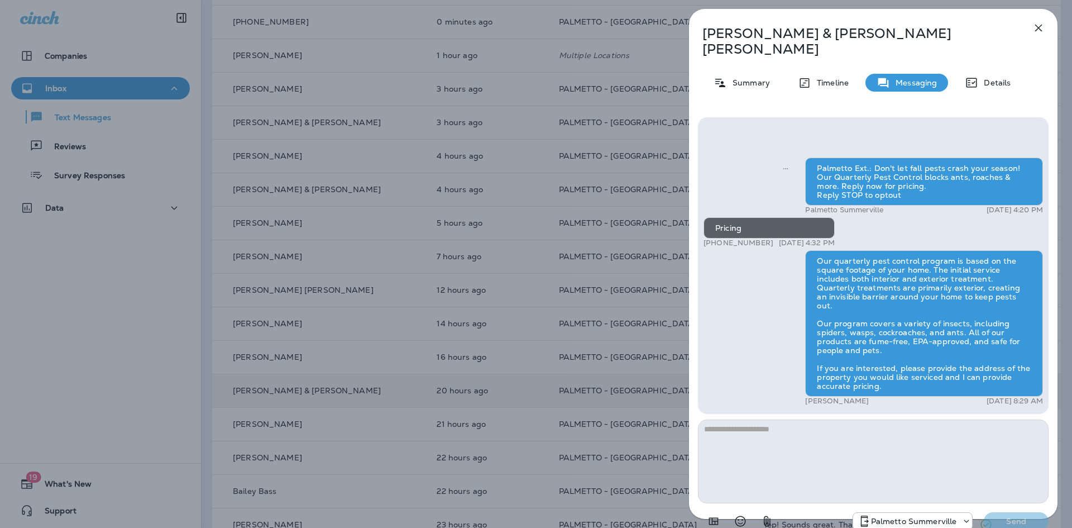
click at [460, 312] on div "[PERSON_NAME] & [PERSON_NAME] Summary Timeline Messaging Details Palmetto Ext.:…" at bounding box center [536, 264] width 1072 height 528
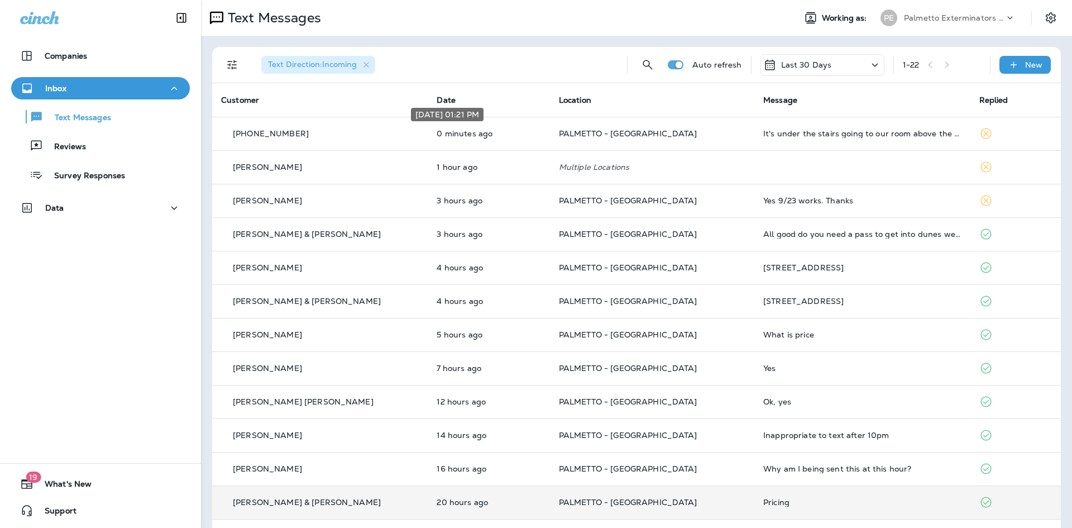
click at [462, 130] on p "0 minutes ago" at bounding box center [489, 133] width 104 height 9
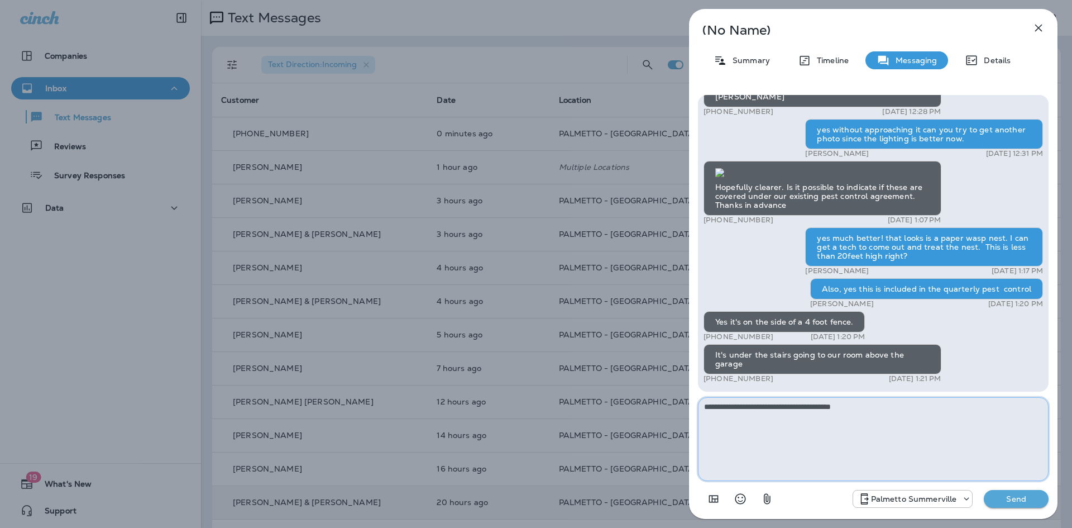
click at [829, 437] on textarea "**********" at bounding box center [873, 439] width 351 height 84
click at [875, 405] on textarea "**********" at bounding box center [873, 439] width 351 height 84
click at [715, 406] on textarea "**********" at bounding box center [873, 439] width 351 height 84
click at [724, 400] on textarea "**********" at bounding box center [873, 439] width 351 height 84
click at [1009, 411] on textarea "**********" at bounding box center [873, 439] width 351 height 84
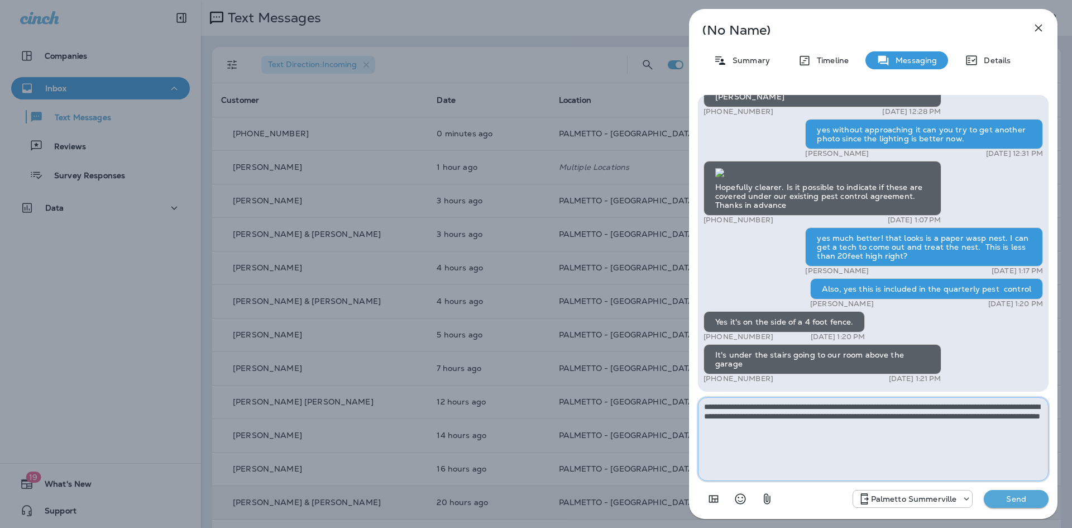
drag, startPoint x: 880, startPoint y: 431, endPoint x: 691, endPoint y: 435, distance: 188.8
click at [691, 435] on div "[STREET_ADDRESS][PERSON_NAME][PERSON_NAME] +1 (484) 889-8848 [DATE] 12:28 PM ye…" at bounding box center [873, 302] width 369 height 433
click at [917, 427] on textarea "**********" at bounding box center [873, 439] width 351 height 84
type textarea "**********"
click at [1017, 494] on p "Send" at bounding box center [1016, 499] width 47 height 10
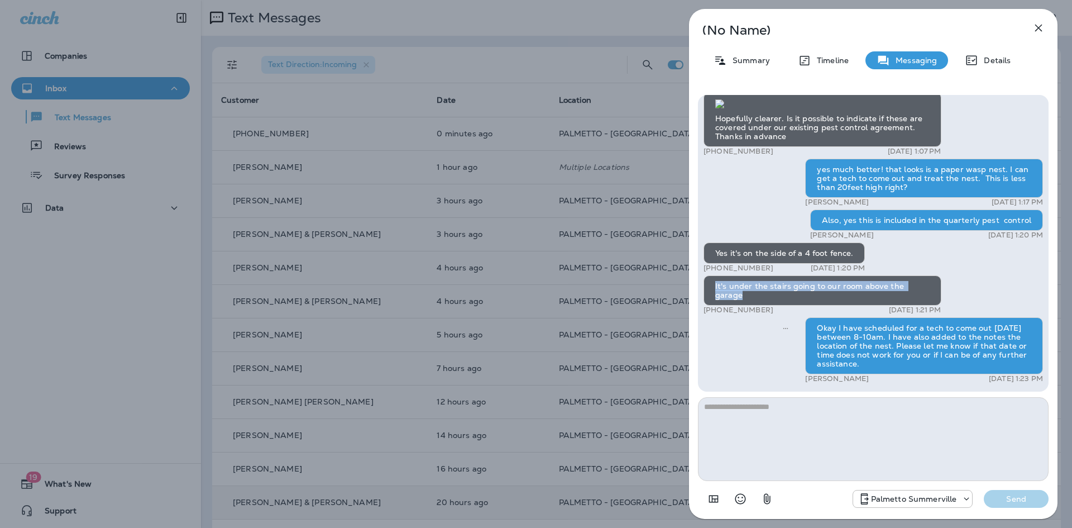
drag, startPoint x: 932, startPoint y: 295, endPoint x: 698, endPoint y: 300, distance: 234.1
click at [698, 300] on div "[STREET_ADDRESS][PERSON_NAME][PERSON_NAME] +1 (484) 889-8848 [DATE] 12:28 PM ye…" at bounding box center [873, 243] width 351 height 297
copy div "It's under the stairs going to our room above the garage"
click at [532, 385] on div "(No Name) Summary Timeline Messaging Details [STREET_ADDRESS][PERSON_NAME][PERS…" at bounding box center [536, 264] width 1072 height 528
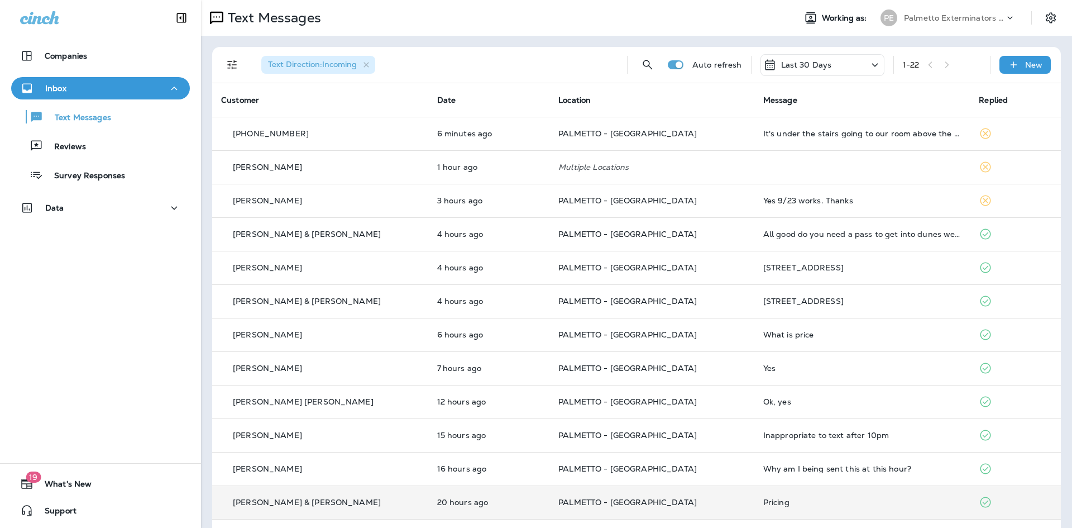
click at [379, 123] on td "[PHONE_NUMBER]" at bounding box center [320, 134] width 216 height 34
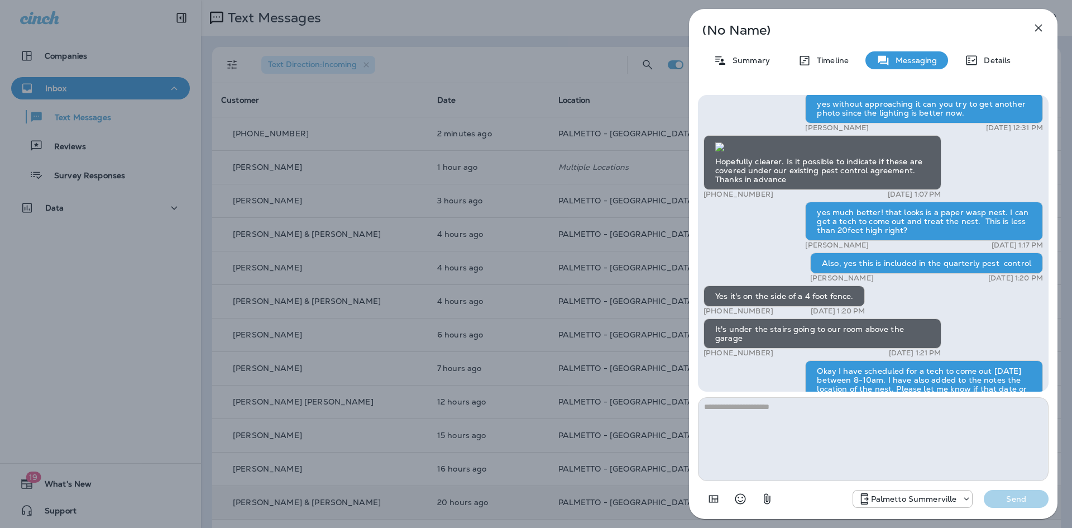
scroll to position [1, 0]
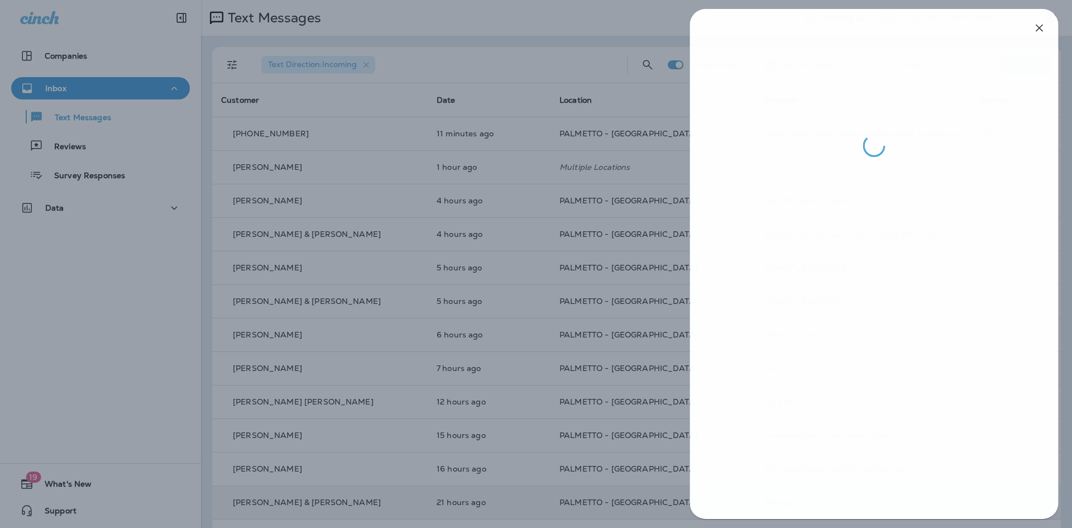
click at [518, 368] on div at bounding box center [537, 264] width 1072 height 528
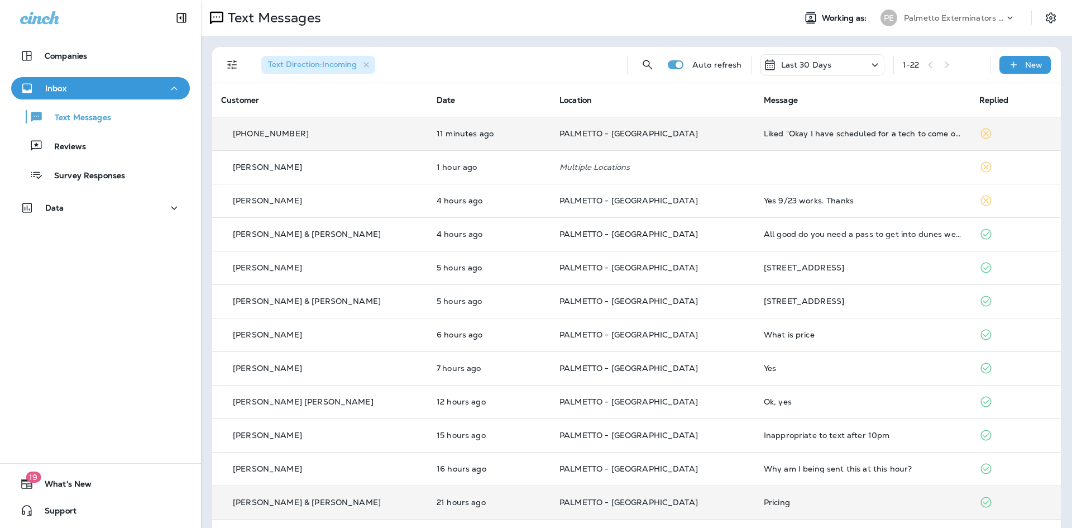
click at [386, 125] on td "[PHONE_NUMBER]" at bounding box center [320, 134] width 216 height 34
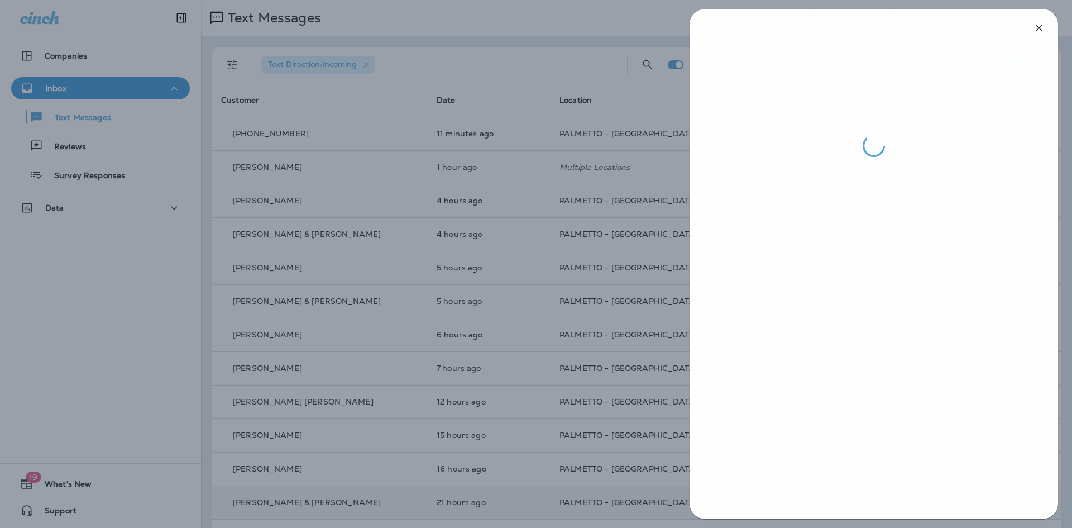
click at [528, 357] on div at bounding box center [537, 264] width 1072 height 528
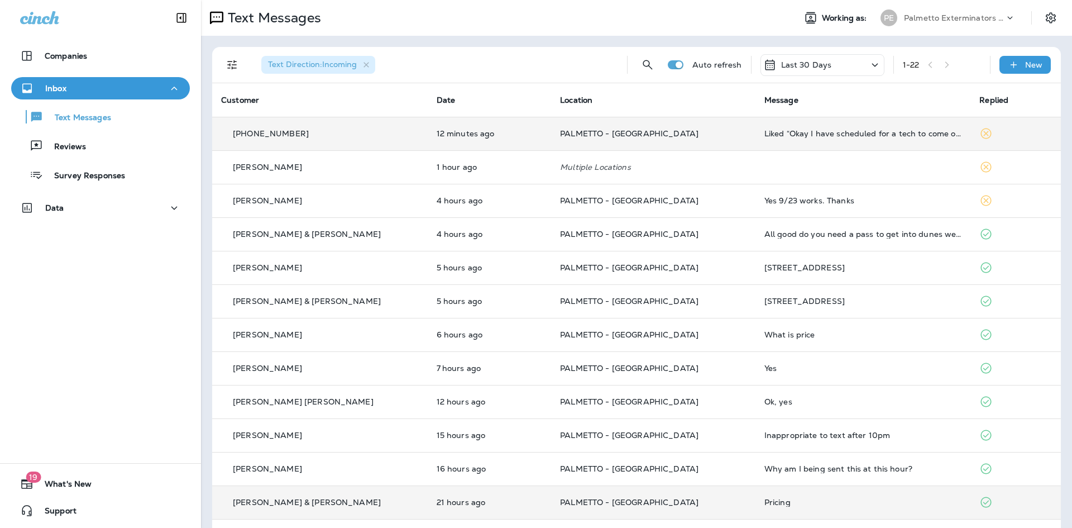
click at [655, 126] on td "PALMETTO - [GEOGRAPHIC_DATA]" at bounding box center [653, 134] width 204 height 34
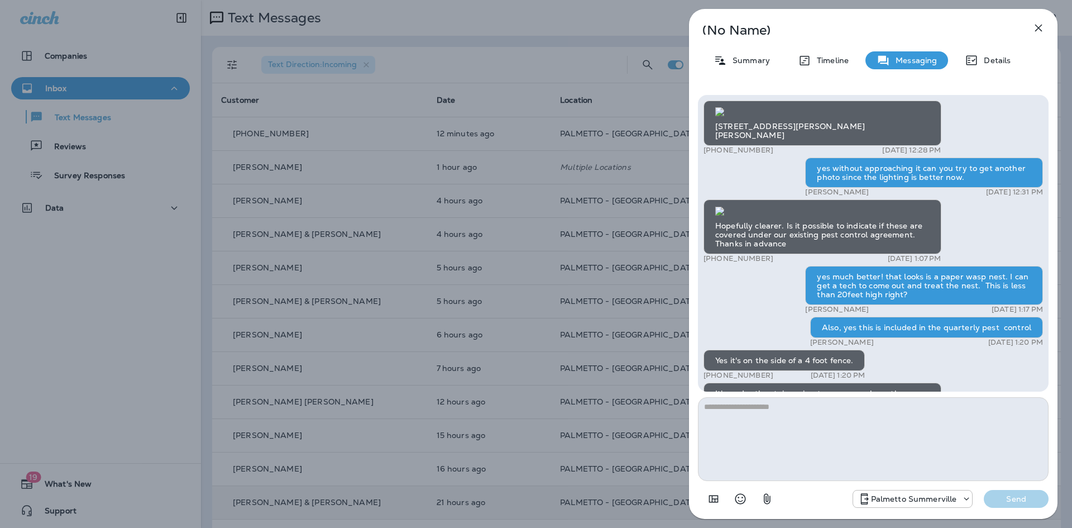
scroll to position [-882, 0]
click at [757, 54] on div "Summary" at bounding box center [742, 60] width 79 height 18
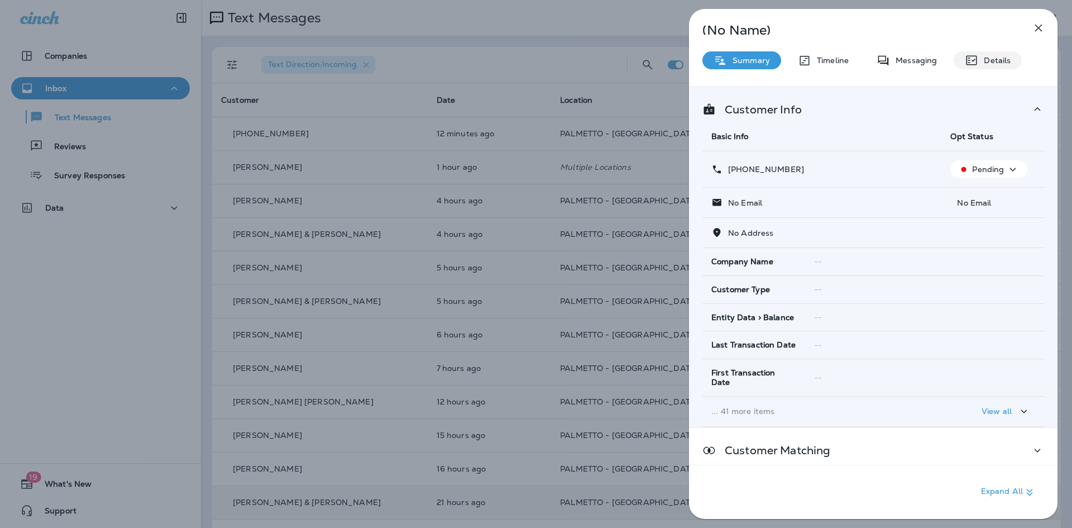
click at [976, 63] on icon at bounding box center [972, 60] width 11 height 9
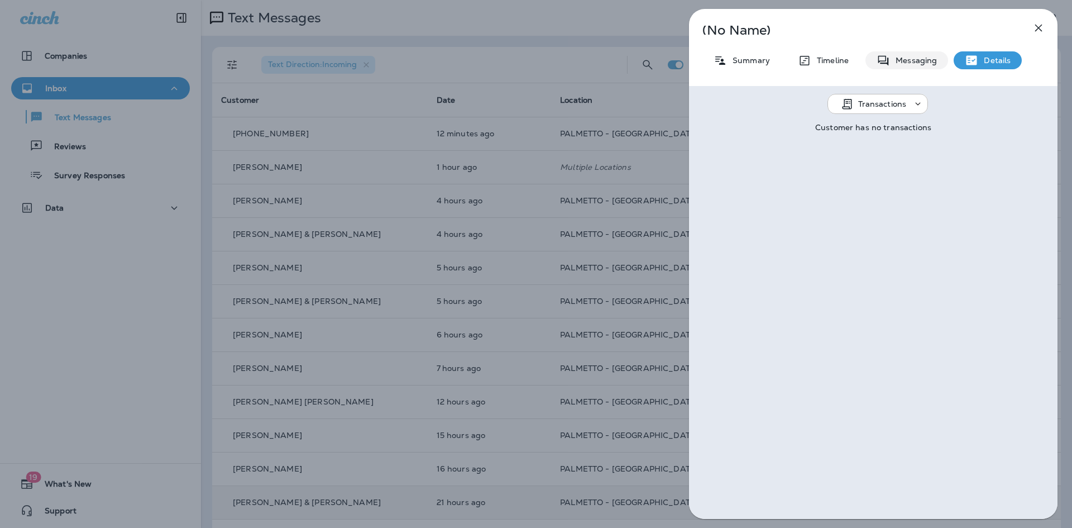
click at [929, 56] on p "Messaging" at bounding box center [913, 60] width 47 height 9
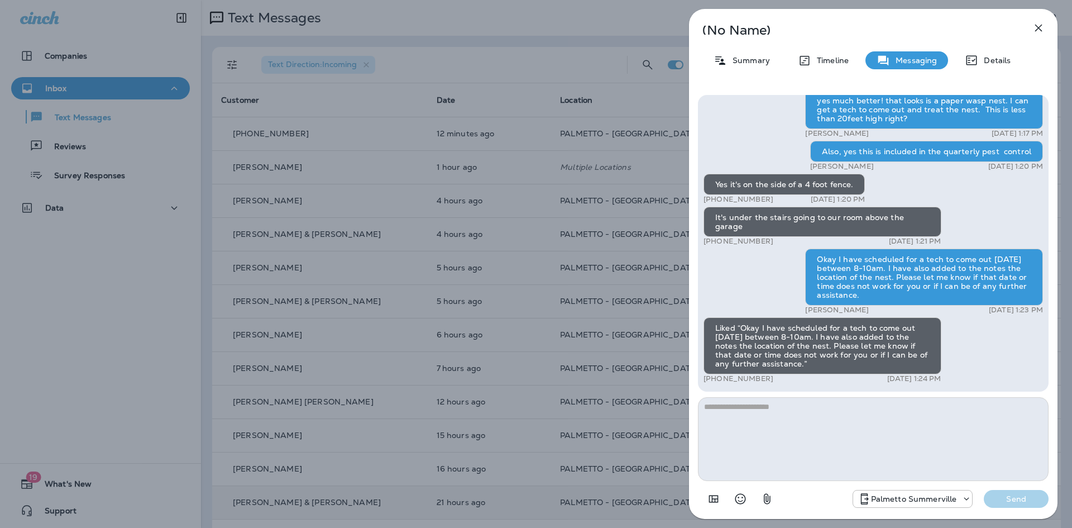
click at [890, 125] on div "yes much better! that looks is a paper wasp nest. I can get a tech to come out …" at bounding box center [924, 109] width 238 height 39
click at [839, 74] on div "(No Name) Summary Timeline Messaging Details [STREET_ADDRESS][PERSON_NAME][PERS…" at bounding box center [873, 264] width 369 height 510
click at [832, 62] on p "Timeline" at bounding box center [830, 60] width 37 height 9
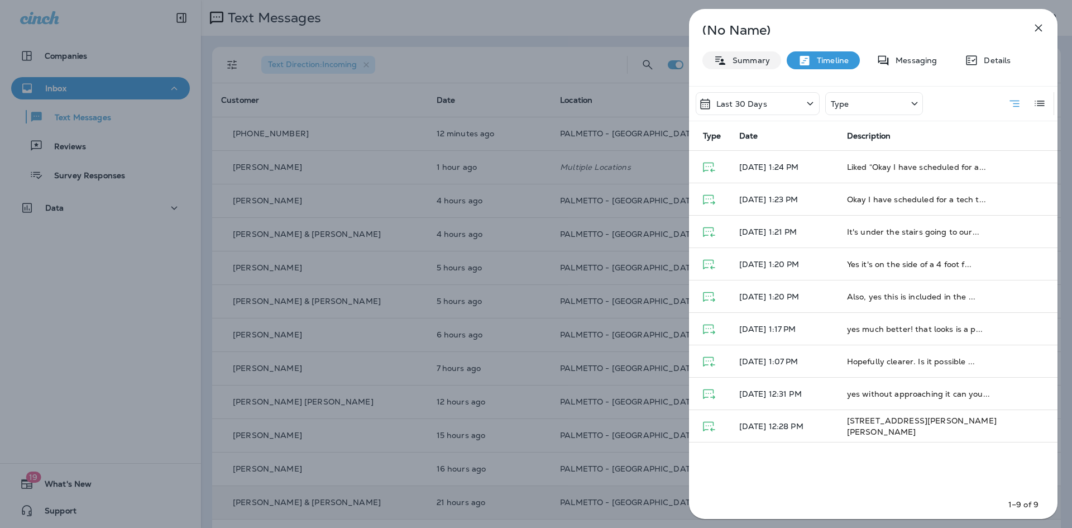
click at [743, 69] on div "Summary" at bounding box center [742, 60] width 79 height 18
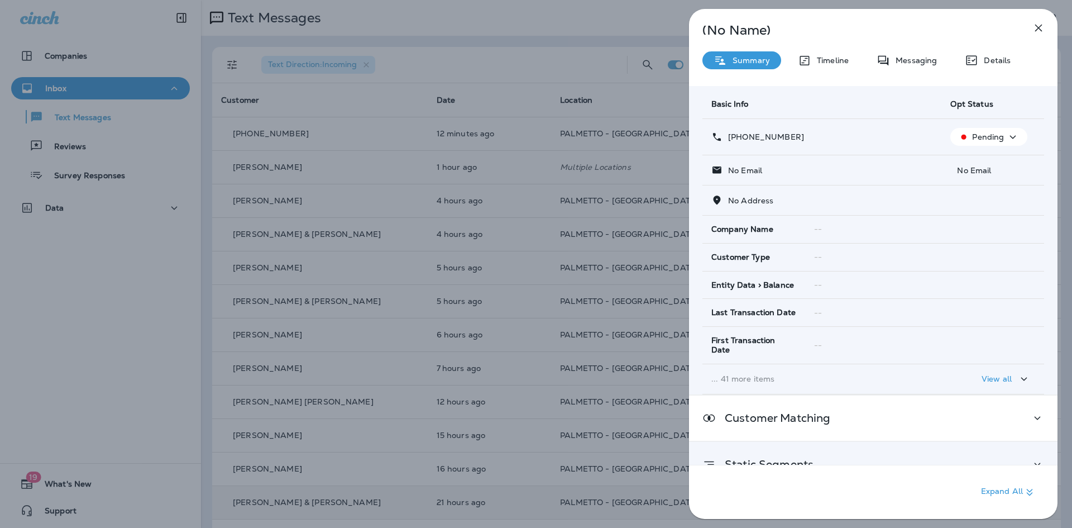
scroll to position [46, 0]
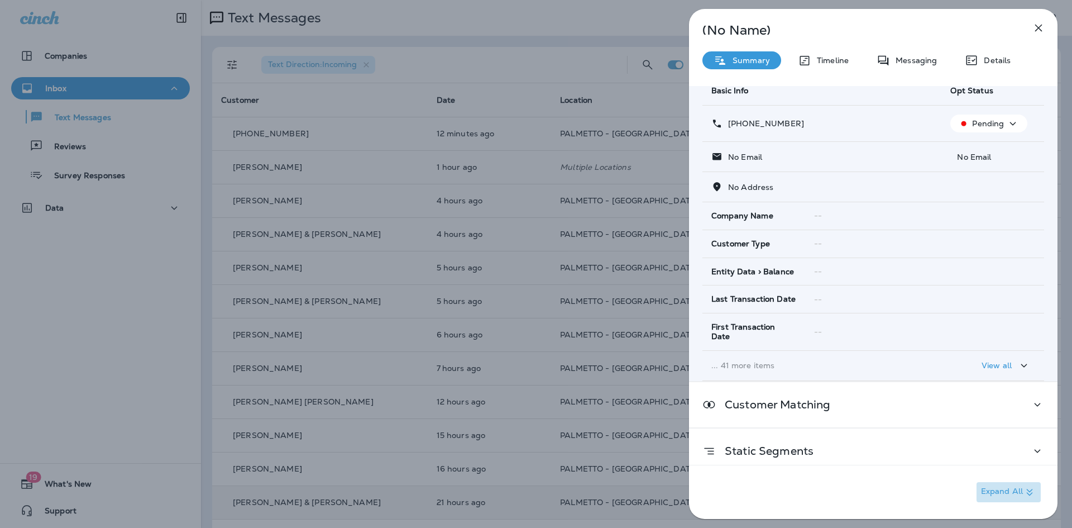
click at [999, 489] on p "Expand All" at bounding box center [1008, 491] width 55 height 13
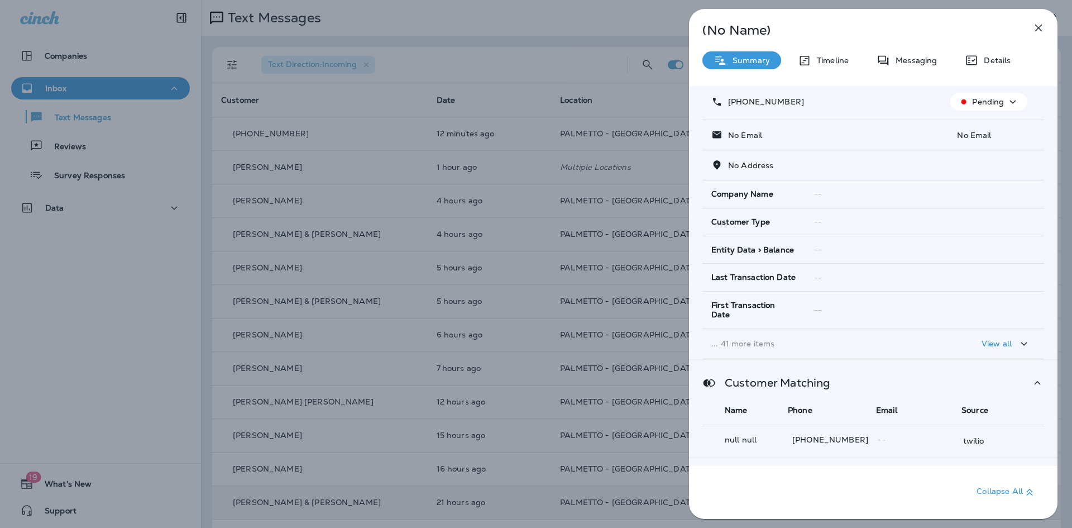
scroll to position [0, 0]
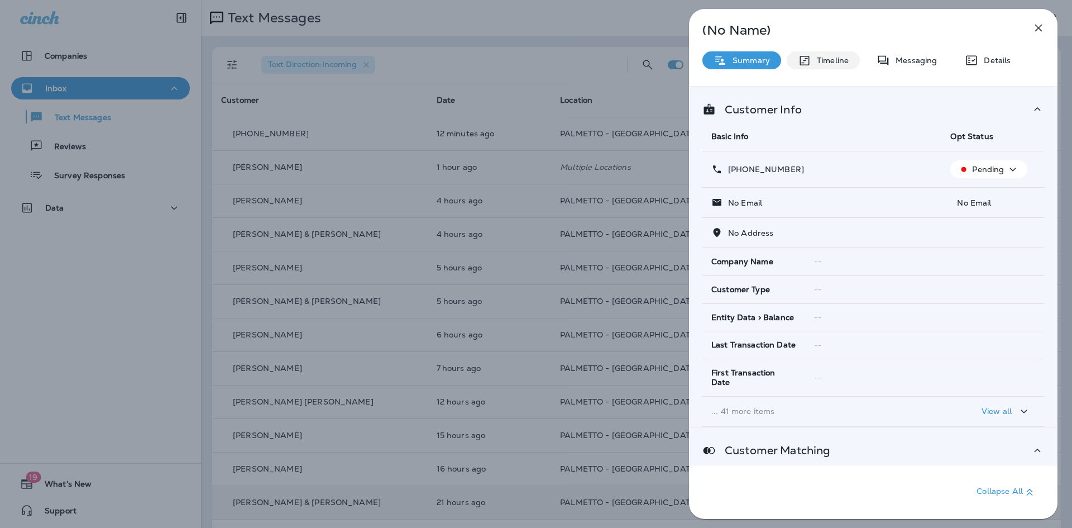
click at [838, 56] on p "Timeline" at bounding box center [830, 60] width 37 height 9
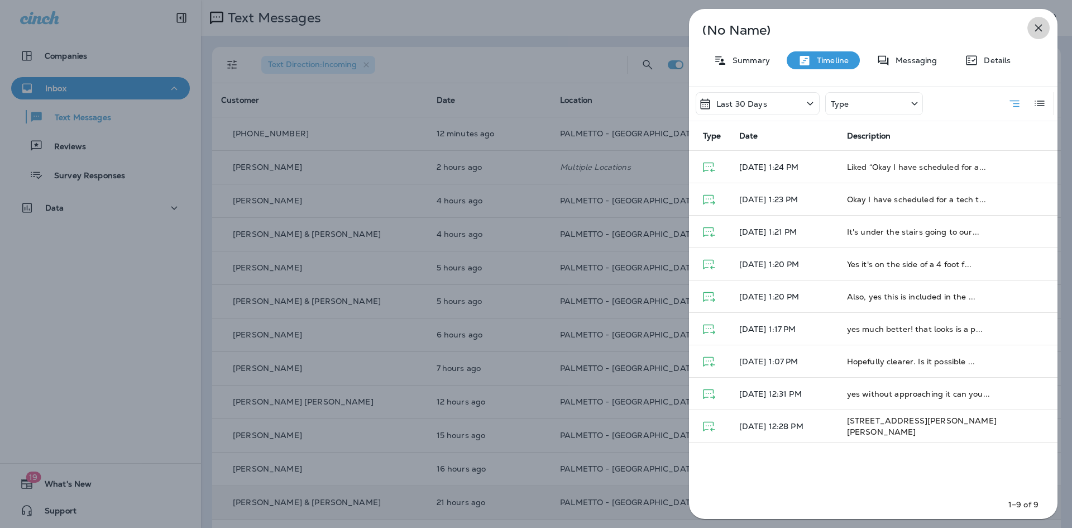
click at [1040, 27] on icon "button" at bounding box center [1038, 28] width 7 height 7
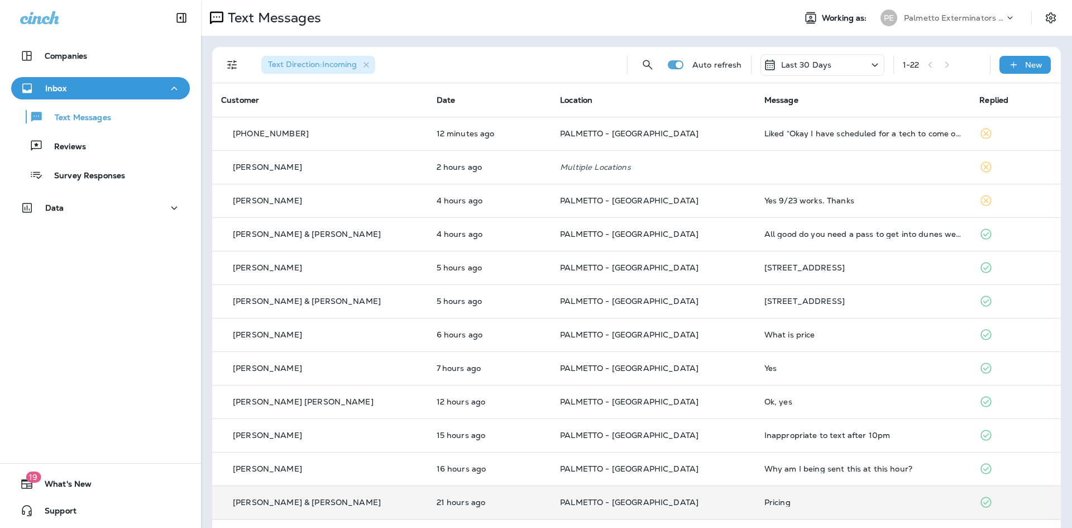
click at [1005, 17] on icon at bounding box center [1010, 17] width 11 height 11
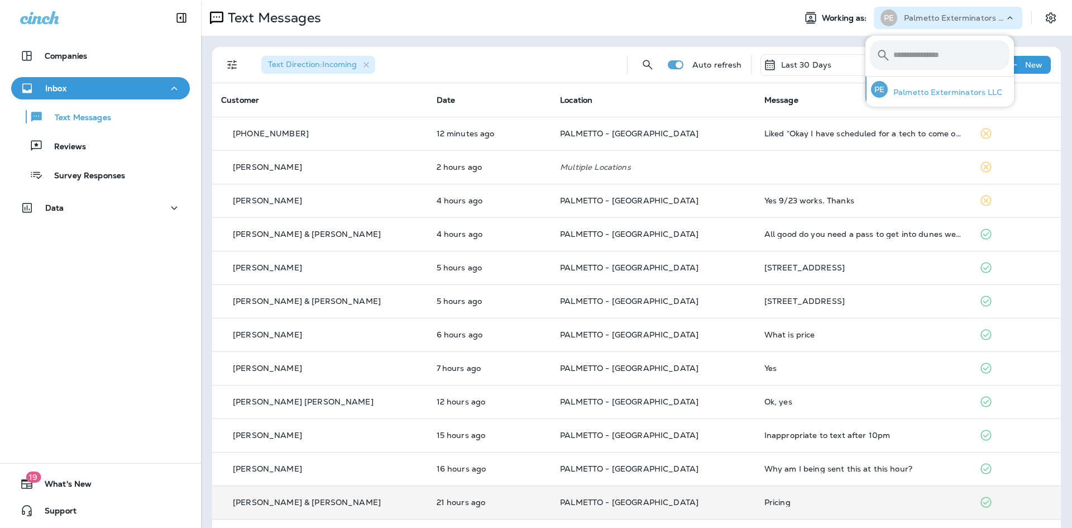
click at [958, 87] on div "PE Palmetto Exterminators LLC" at bounding box center [937, 90] width 141 height 26
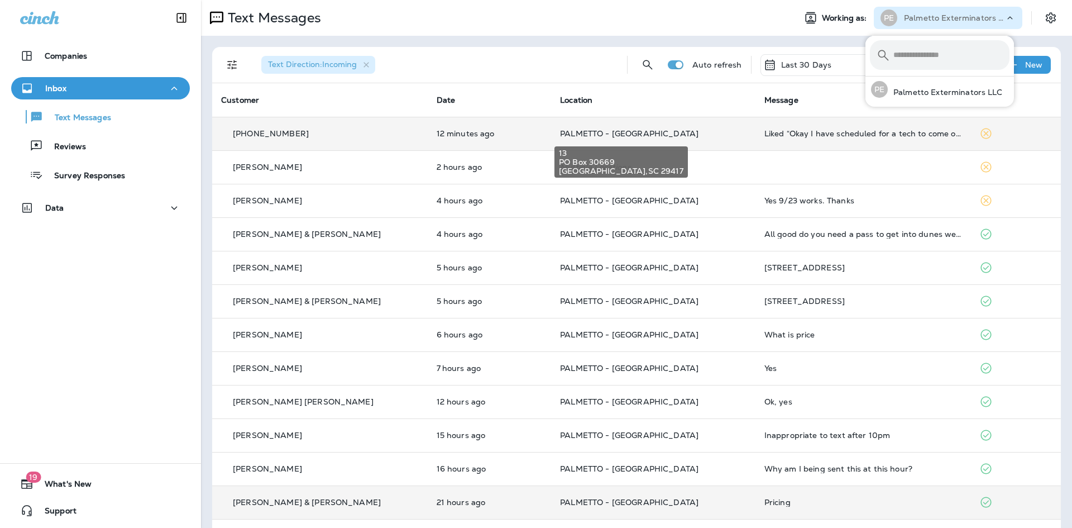
click at [599, 137] on span "PALMETTO - [GEOGRAPHIC_DATA]" at bounding box center [629, 133] width 139 height 10
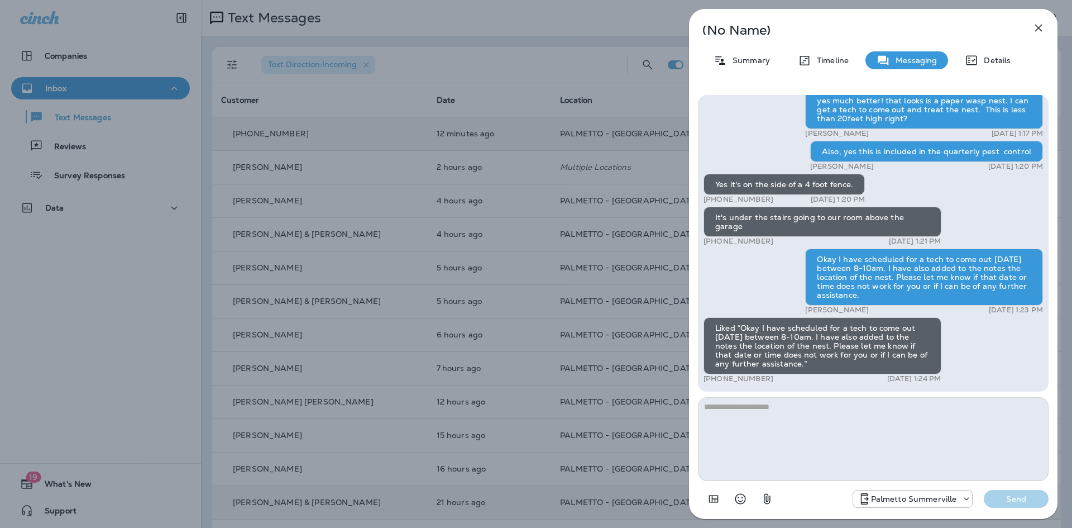
click at [457, 3] on div "(No Name) Summary Timeline Messaging Details [STREET_ADDRESS][PERSON_NAME][PERS…" at bounding box center [536, 264] width 1072 height 528
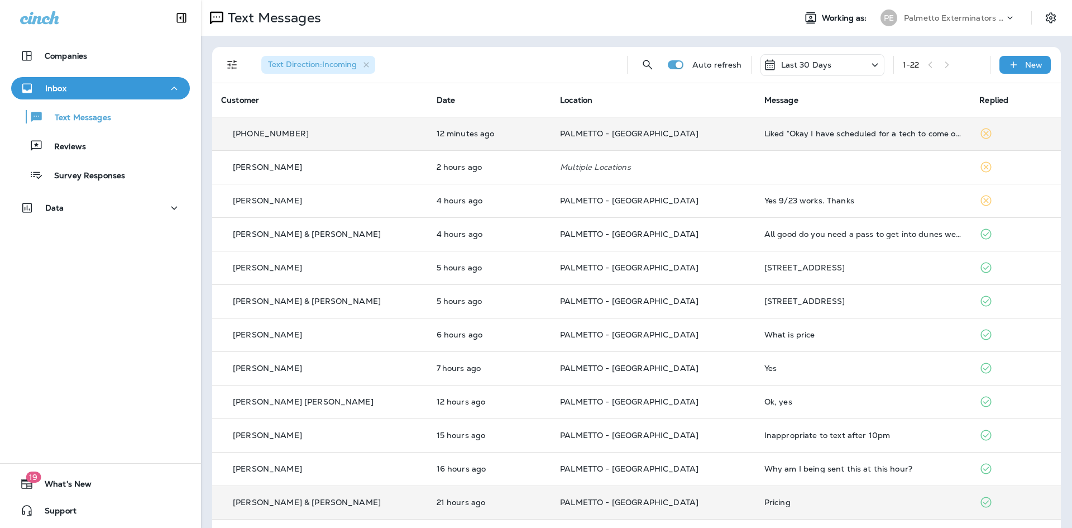
click at [656, 137] on p "PALMETTO - [GEOGRAPHIC_DATA]" at bounding box center [653, 133] width 187 height 9
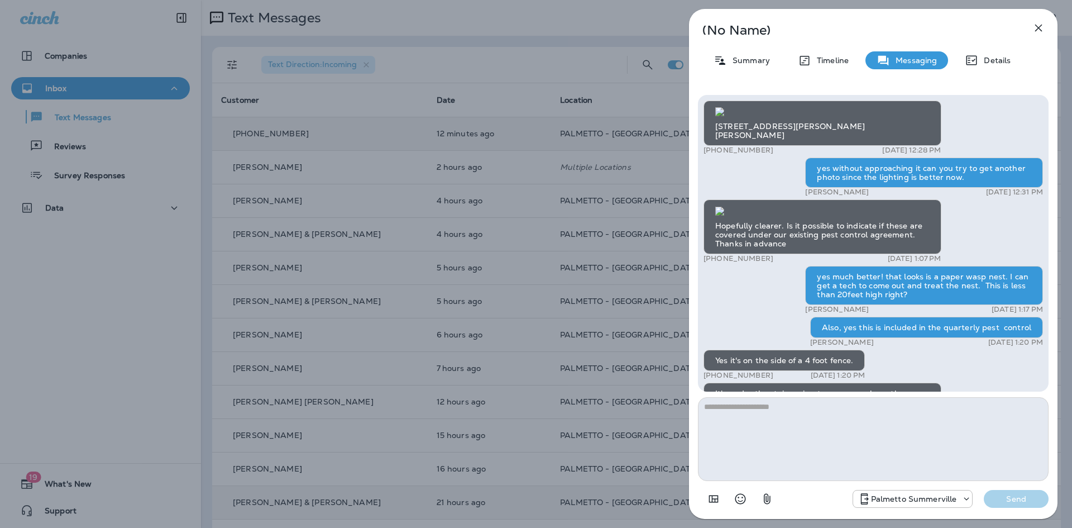
scroll to position [-335, 0]
click at [527, 110] on div "(No Name) Summary Timeline Messaging Details [STREET_ADDRESS][PERSON_NAME][PERS…" at bounding box center [536, 264] width 1072 height 528
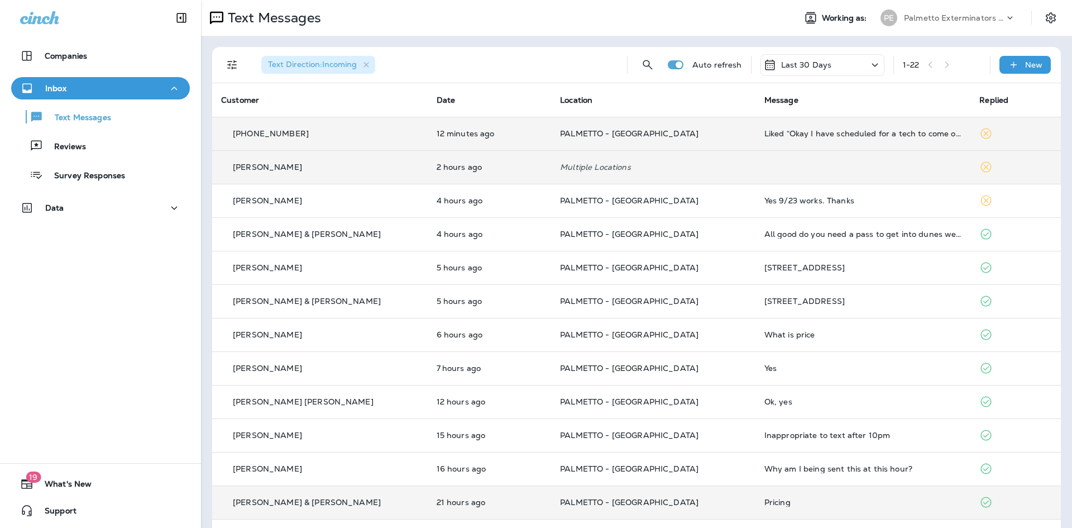
click at [841, 174] on td at bounding box center [864, 167] width 216 height 34
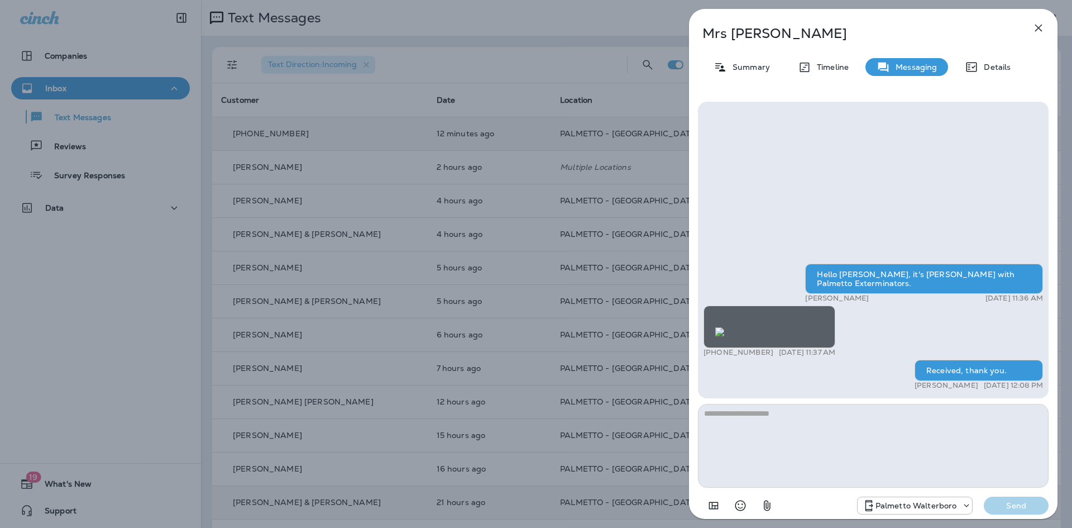
scroll to position [1, 0]
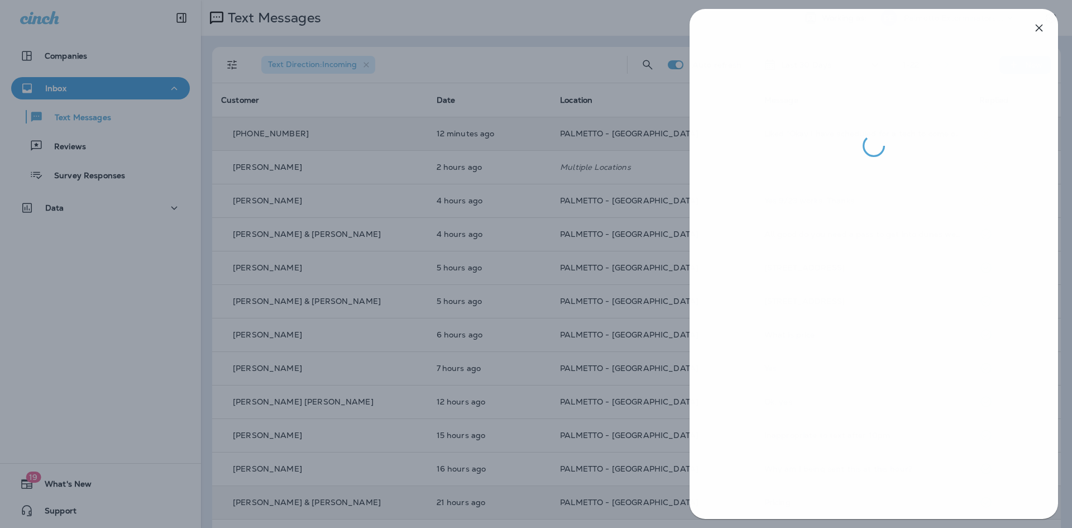
click at [586, 317] on div at bounding box center [537, 264] width 1072 height 528
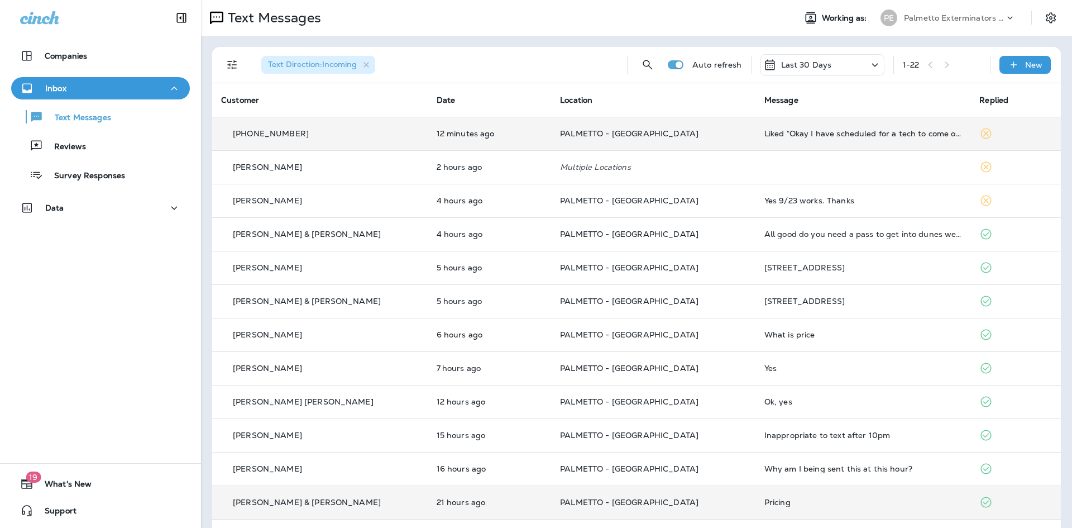
click at [756, 212] on td "Yes 9/23 works. Thanks" at bounding box center [864, 201] width 216 height 34
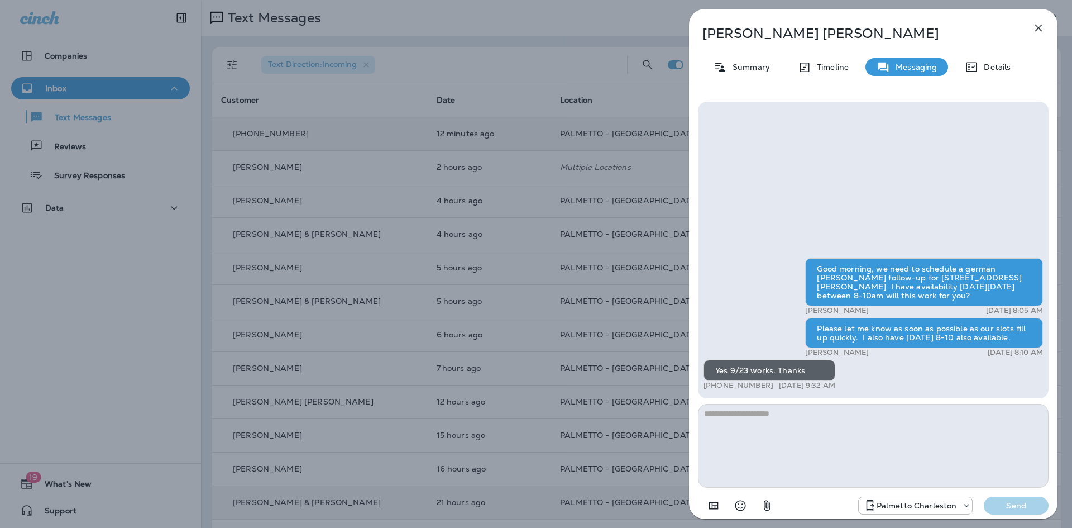
click at [528, 256] on div "[PERSON_NAME] Summary Timeline Messaging Details Good morning, we need to sched…" at bounding box center [536, 264] width 1072 height 528
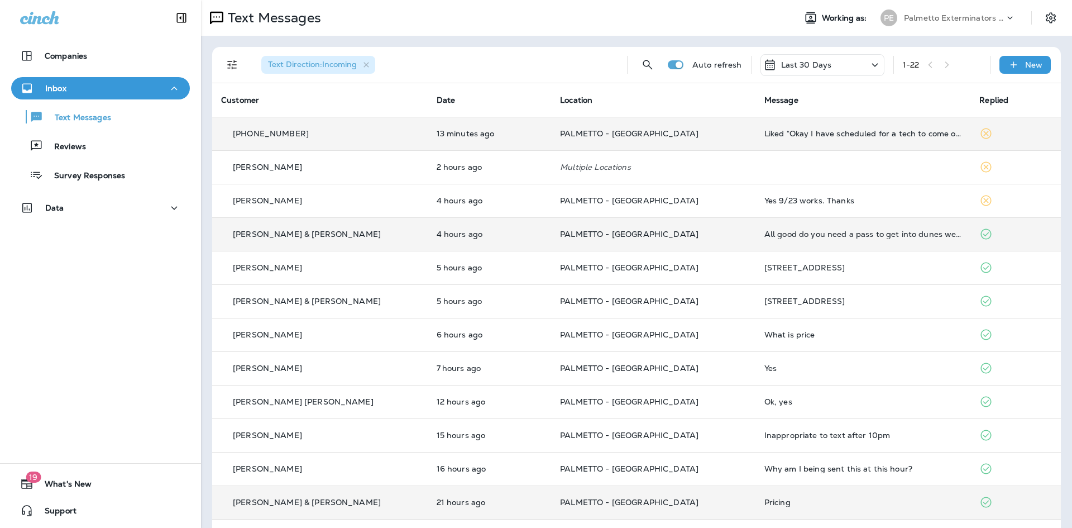
click at [677, 227] on td "PALMETTO - [GEOGRAPHIC_DATA]" at bounding box center [653, 234] width 204 height 34
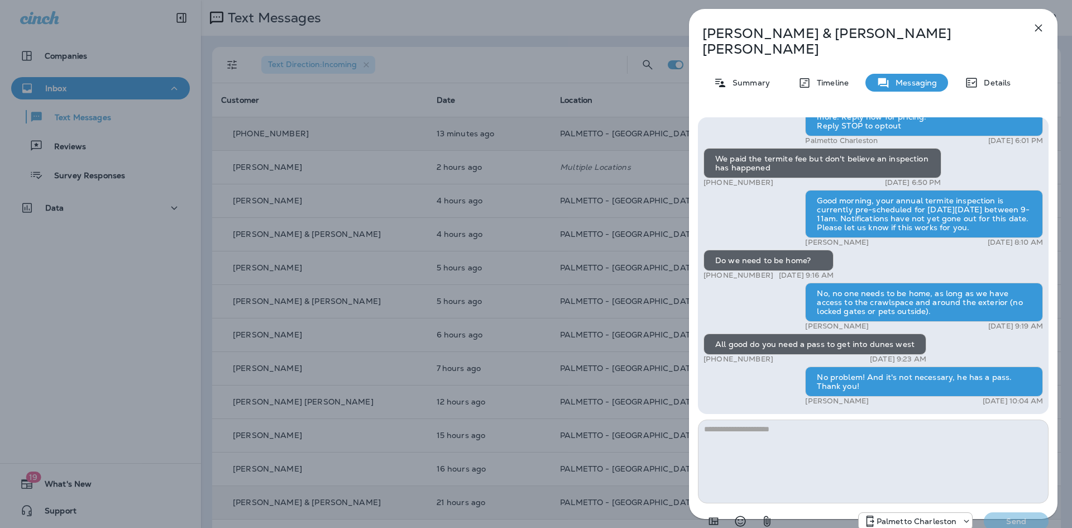
click at [624, 293] on div "[PERSON_NAME] & [PERSON_NAME] Summary Timeline Messaging Details Palmetto Ext.:…" at bounding box center [536, 264] width 1072 height 528
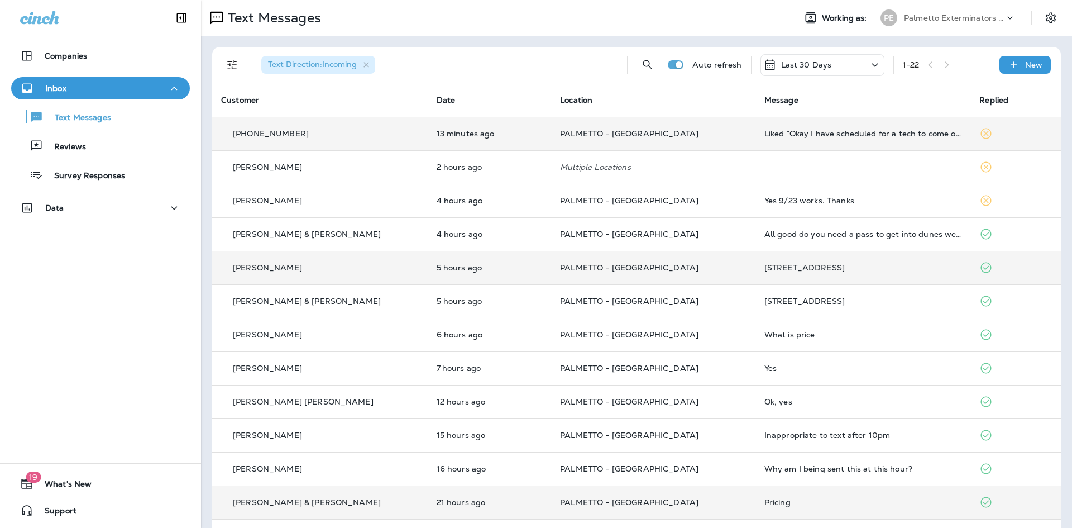
click at [679, 270] on p "PALMETTO - [GEOGRAPHIC_DATA]" at bounding box center [653, 267] width 187 height 9
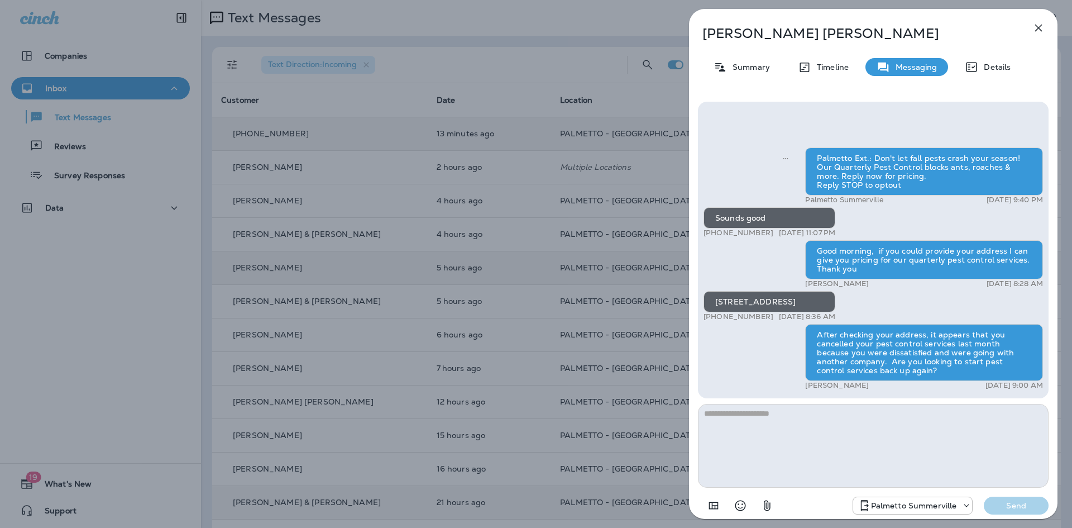
drag, startPoint x: 429, startPoint y: 277, endPoint x: 433, endPoint y: 295, distance: 18.2
click at [432, 289] on div "[PERSON_NAME] Summary Timeline Messaging Details Palmetto Ext.: Don't let fall …" at bounding box center [536, 264] width 1072 height 528
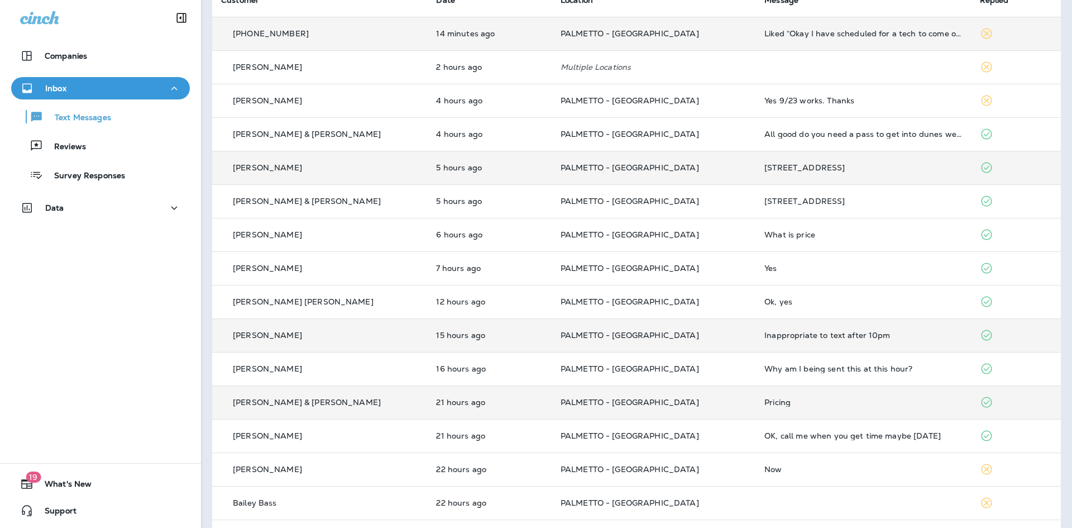
scroll to position [112, 0]
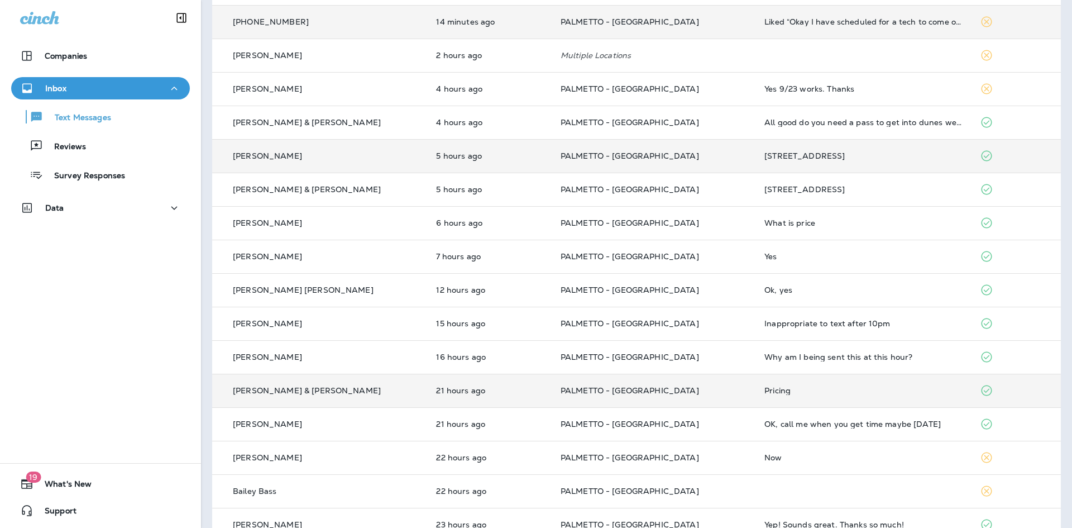
click at [320, 393] on p "[PERSON_NAME] & [PERSON_NAME]" at bounding box center [307, 390] width 148 height 9
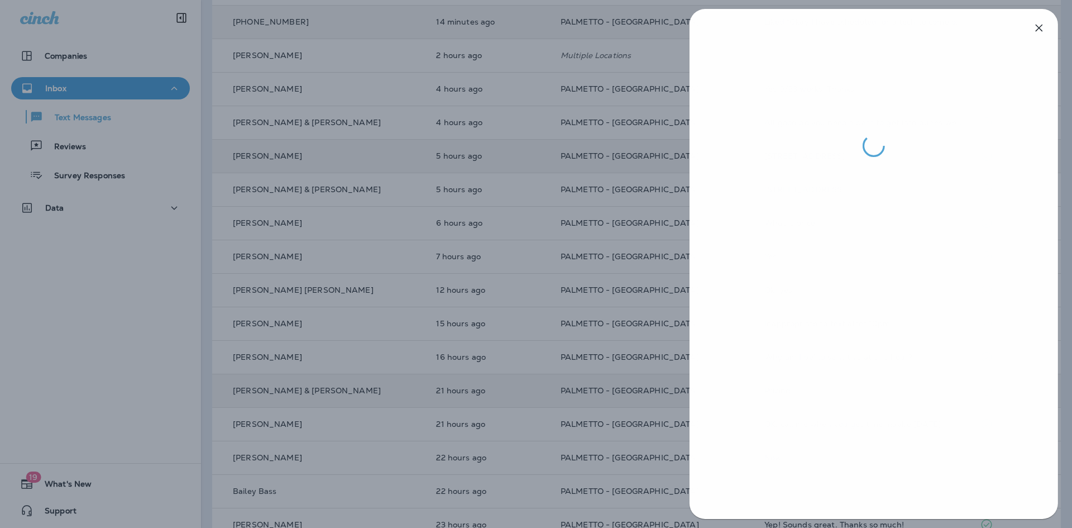
click at [631, 351] on div at bounding box center [537, 264] width 1072 height 528
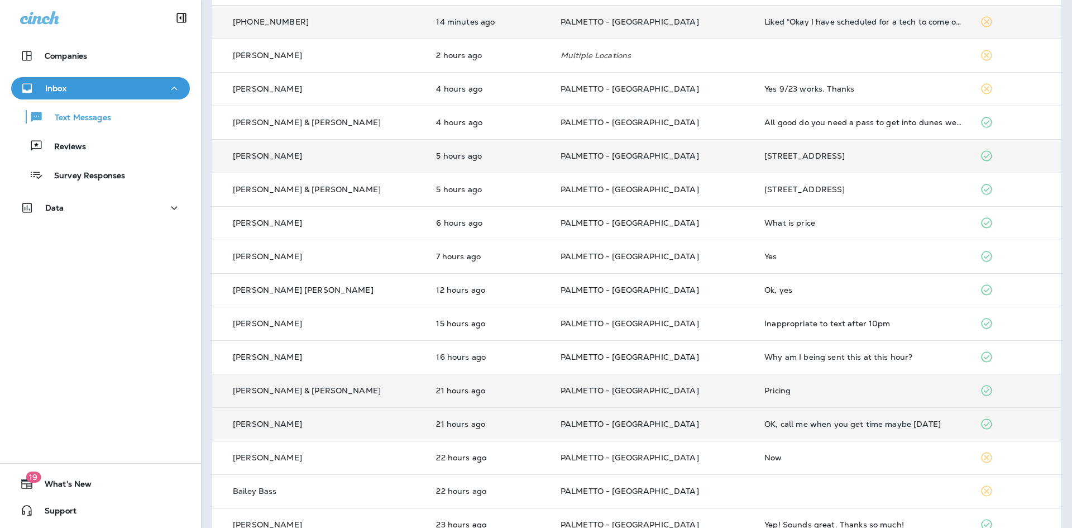
click at [349, 419] on div "[PERSON_NAME]" at bounding box center [319, 424] width 197 height 12
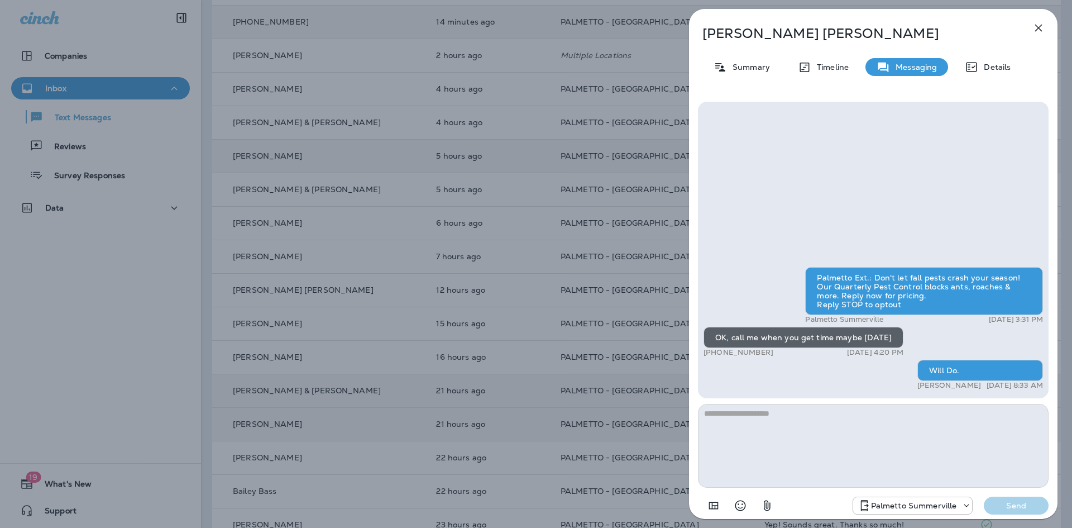
click at [473, 267] on div "[PERSON_NAME] Summary Timeline Messaging Details Palmetto Ext.: Don't let fall …" at bounding box center [536, 264] width 1072 height 528
